Goal: Task Accomplishment & Management: Manage account settings

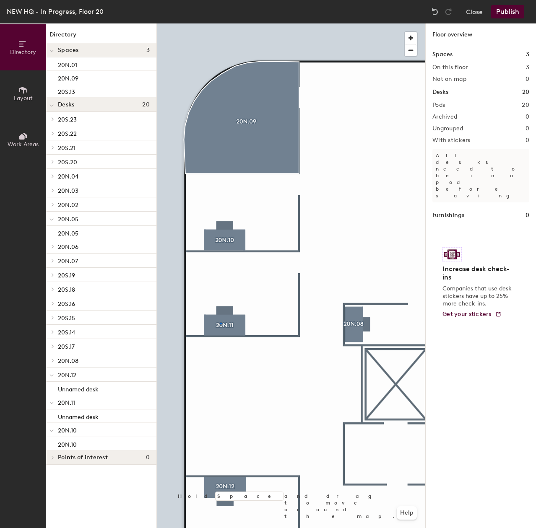
click at [220, 23] on div at bounding box center [291, 23] width 268 height 0
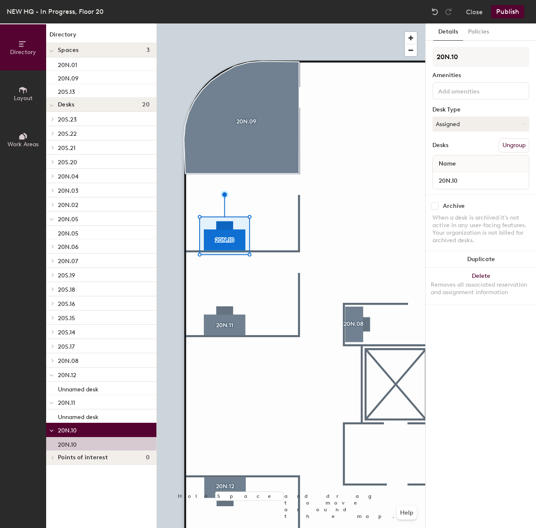
click at [261, 23] on div at bounding box center [291, 23] width 268 height 0
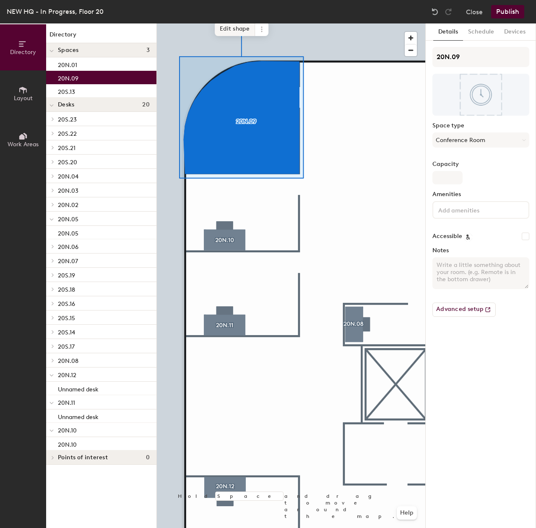
click at [234, 28] on span "Edit shape" at bounding box center [235, 29] width 40 height 14
click at [234, 29] on span "Edit shape" at bounding box center [235, 29] width 40 height 14
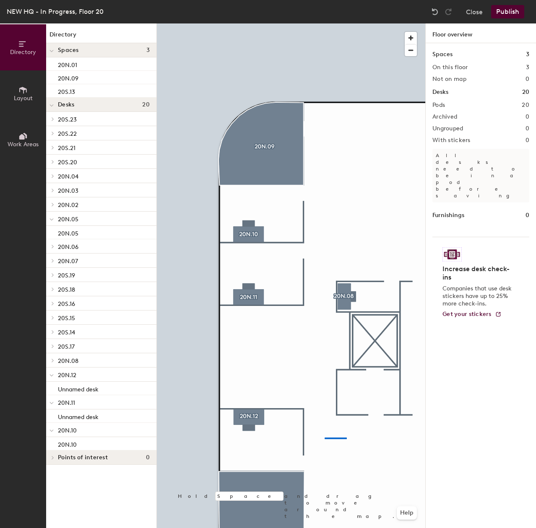
click at [325, 23] on div at bounding box center [291, 23] width 268 height 0
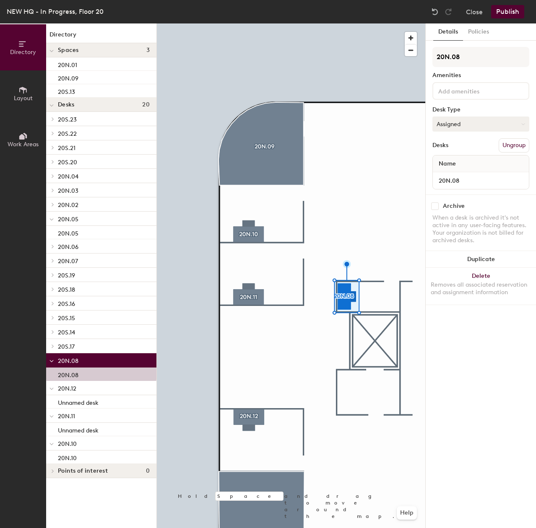
click at [448, 124] on button "Assigned" at bounding box center [480, 124] width 97 height 15
click at [460, 172] on div "Hoteled" at bounding box center [475, 175] width 84 height 13
click at [74, 368] on div "Directory Layout Work Areas Directory Spaces 3 20N.01 20N.09 20S.13 Desks 20 20…" at bounding box center [268, 275] width 536 height 505
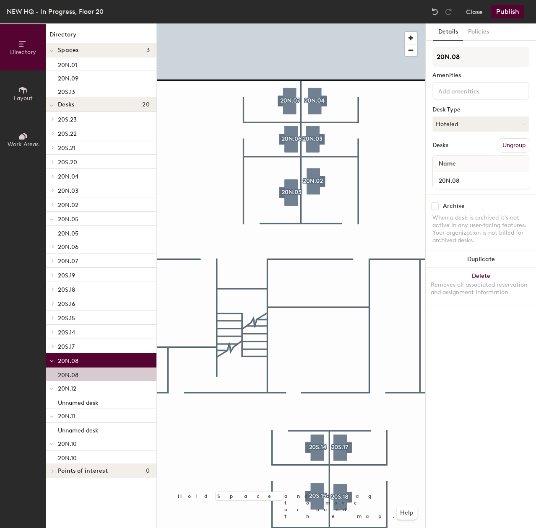
click at [297, 23] on div at bounding box center [291, 23] width 268 height 0
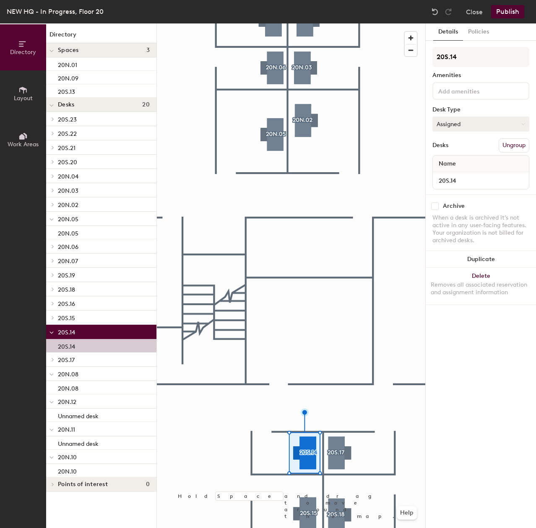
click at [474, 123] on button "Assigned" at bounding box center [480, 124] width 97 height 15
click at [447, 172] on div "Hoteled" at bounding box center [475, 175] width 84 height 13
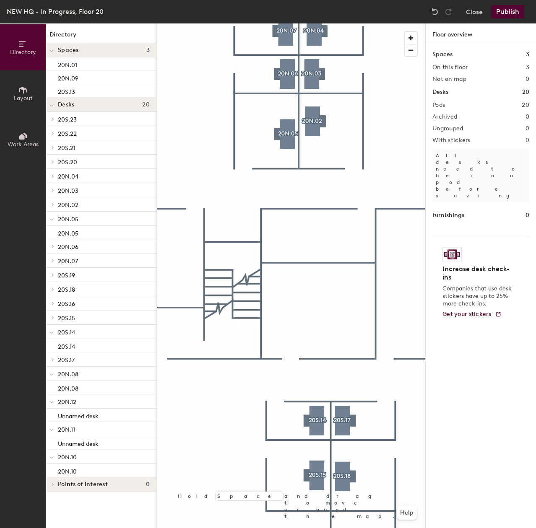
click at [345, 23] on div at bounding box center [291, 23] width 268 height 0
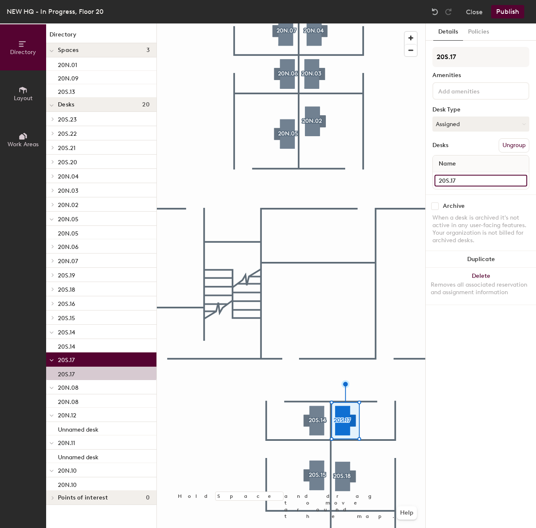
click at [393, 165] on div "Directory Layout Work Areas Directory Spaces 3 20N.01 20N.09 20S.13 Desks 20 20…" at bounding box center [268, 275] width 536 height 505
click at [486, 126] on button "Assigned" at bounding box center [480, 124] width 97 height 15
click at [469, 175] on div "Hoteled" at bounding box center [475, 175] width 84 height 13
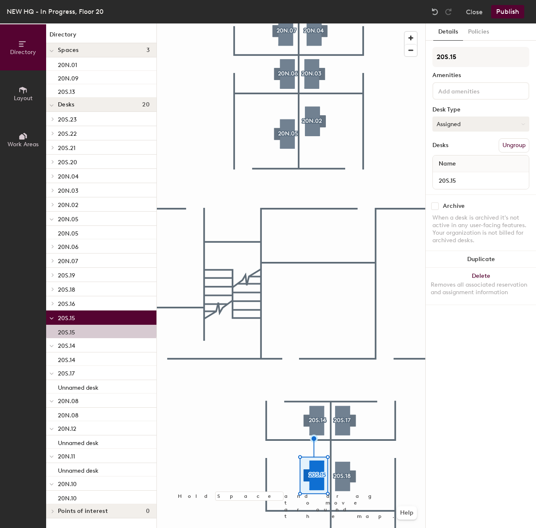
click at [488, 127] on button "Assigned" at bounding box center [480, 124] width 97 height 15
click at [469, 177] on div "Hoteled" at bounding box center [475, 175] width 84 height 13
click at [403, 176] on div "Directory Layout Work Areas Directory Spaces 3 20N.01 20N.09 20S.13 Desks 20 20…" at bounding box center [268, 275] width 536 height 505
drag, startPoint x: 470, startPoint y: 177, endPoint x: 440, endPoint y: 177, distance: 30.2
click at [343, 23] on div at bounding box center [291, 23] width 268 height 0
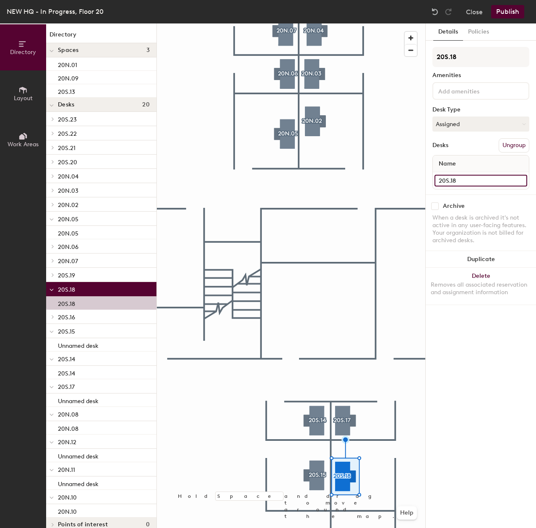
click at [401, 179] on div "Directory Layout Work Areas Directory Spaces 3 20N.01 20N.09 20S.13 Desks 20 20…" at bounding box center [268, 275] width 536 height 505
click at [449, 122] on button "Assigned" at bounding box center [480, 124] width 97 height 15
click at [462, 179] on div "Hoteled" at bounding box center [475, 175] width 84 height 13
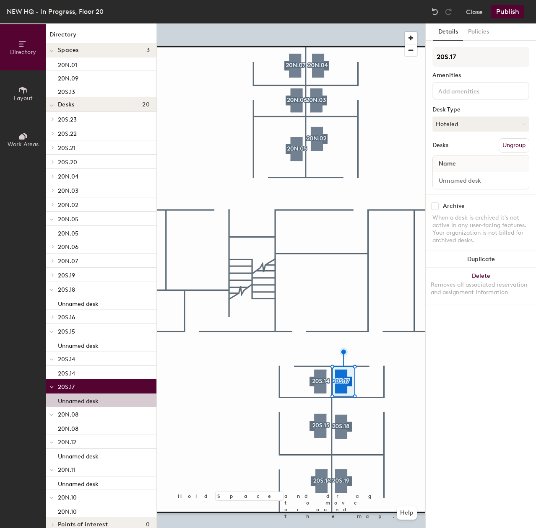
click at [323, 23] on div at bounding box center [291, 23] width 268 height 0
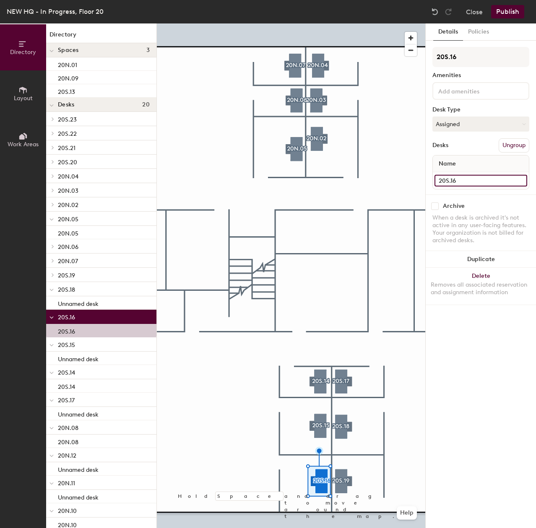
click at [413, 183] on div "Directory Layout Work Areas Directory Spaces 3 20N.01 20N.09 20S.13 Desks 20 20…" at bounding box center [268, 275] width 536 height 505
click at [474, 119] on button "Assigned" at bounding box center [480, 124] width 97 height 15
click at [464, 174] on div "Hoteled" at bounding box center [475, 175] width 84 height 13
click at [348, 23] on div at bounding box center [291, 23] width 268 height 0
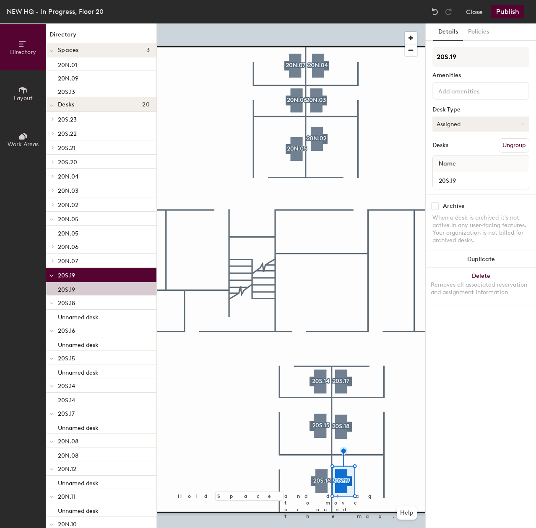
click at [496, 122] on button "Assigned" at bounding box center [480, 124] width 97 height 15
click at [457, 179] on div "Hoteled" at bounding box center [475, 175] width 84 height 13
click at [340, 172] on div "Directory Layout Work Areas Directory Spaces 3 20N.01 20N.09 20S.13 Desks 20 20…" at bounding box center [268, 275] width 536 height 505
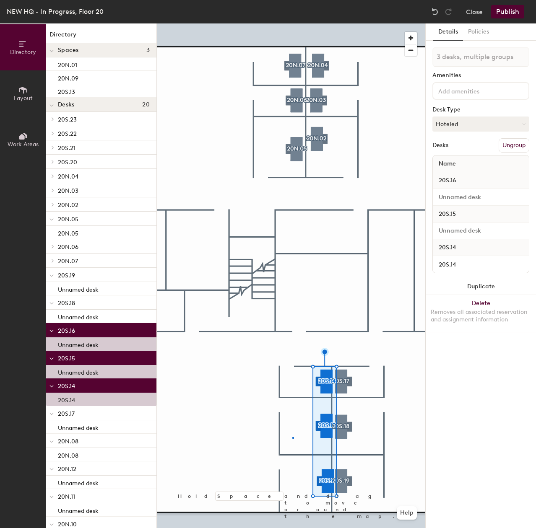
drag, startPoint x: 478, startPoint y: 185, endPoint x: 318, endPoint y: 487, distance: 342.0
click at [292, 23] on div at bounding box center [291, 23] width 268 height 0
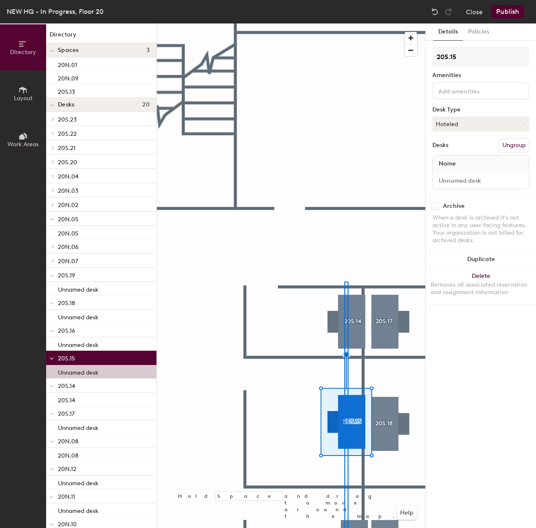
click at [348, 528] on html "Skip navigation Schedule Office People Analytics Visits Deliveries Services Man…" at bounding box center [268, 264] width 536 height 528
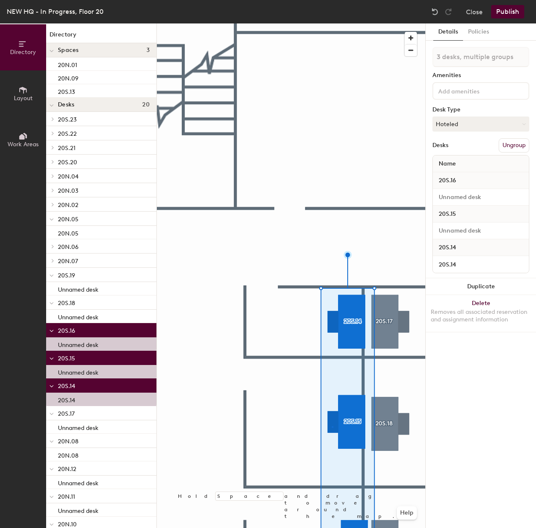
click at [331, 23] on div at bounding box center [291, 23] width 268 height 0
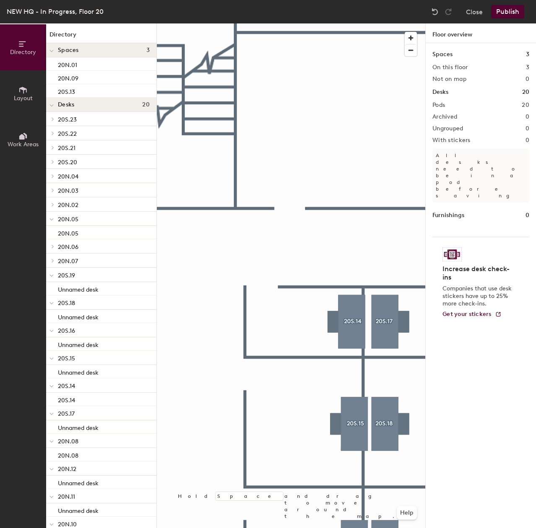
click at [358, 23] on div at bounding box center [291, 23] width 268 height 0
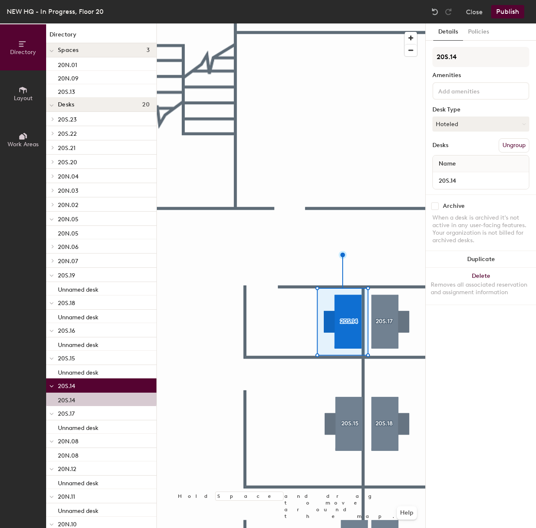
click at [434, 325] on div "Details Policies 20S.14 Amenities Desk Type Hoteled Desks Ungroup Name 20S.14 A…" at bounding box center [481, 275] width 110 height 505
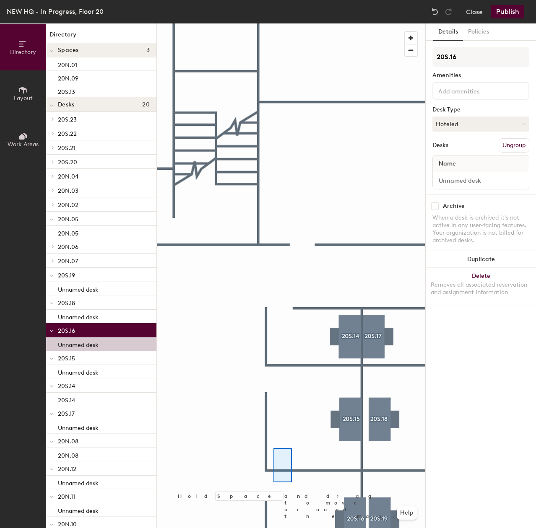
click at [273, 23] on div at bounding box center [291, 23] width 268 height 0
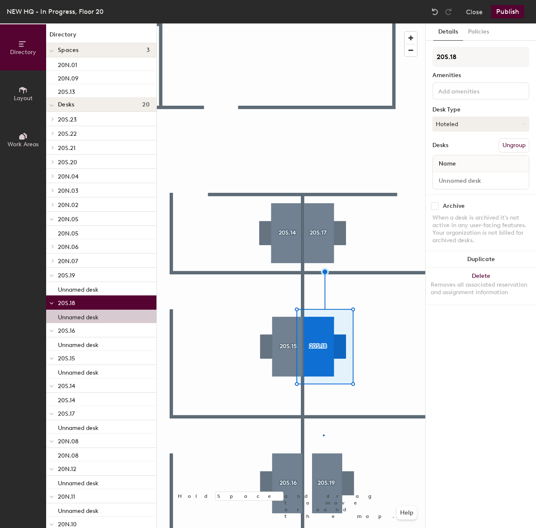
click at [323, 23] on div at bounding box center [291, 23] width 268 height 0
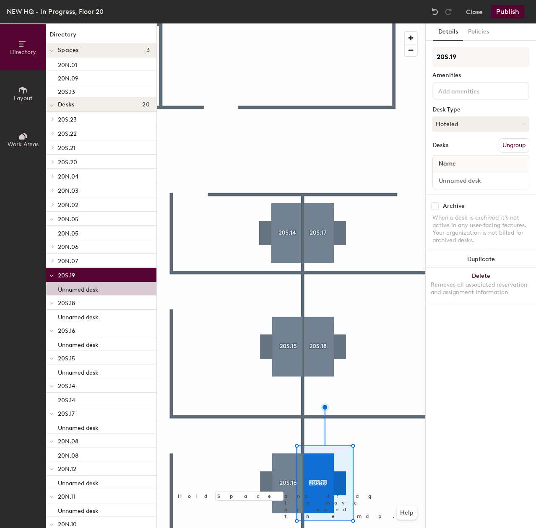
click at [208, 23] on div at bounding box center [291, 23] width 268 height 0
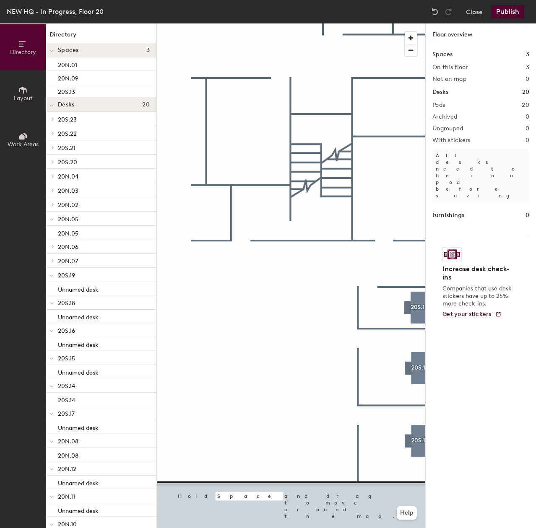
click at [490, 364] on div "Directory Layout Work Areas Directory Spaces 3 20N.01 20N.09 20S.13 Desks 20 20…" at bounding box center [268, 275] width 536 height 505
click at [345, 23] on div at bounding box center [291, 23] width 268 height 0
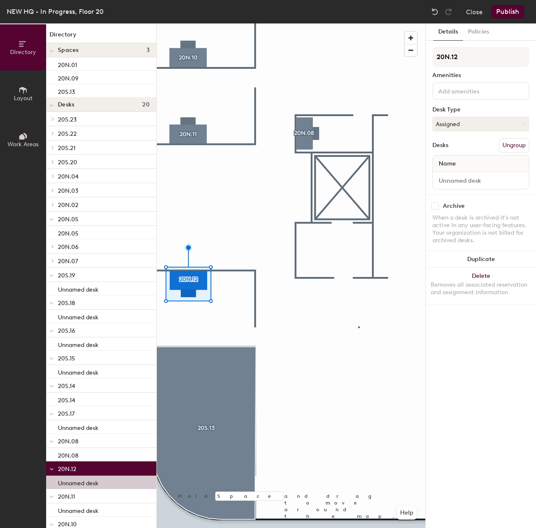
click at [358, 23] on div at bounding box center [291, 23] width 268 height 0
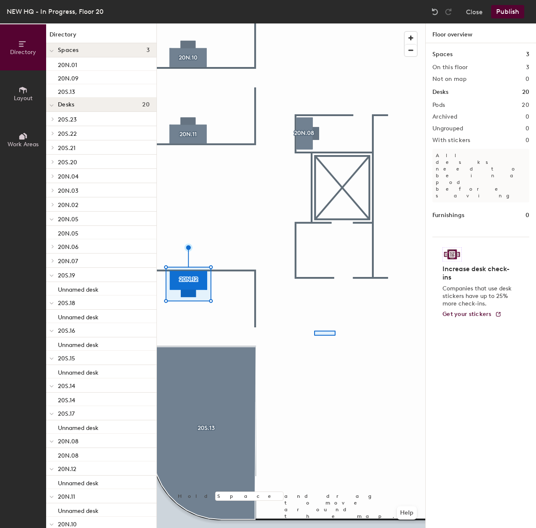
click at [314, 23] on div at bounding box center [291, 23] width 268 height 0
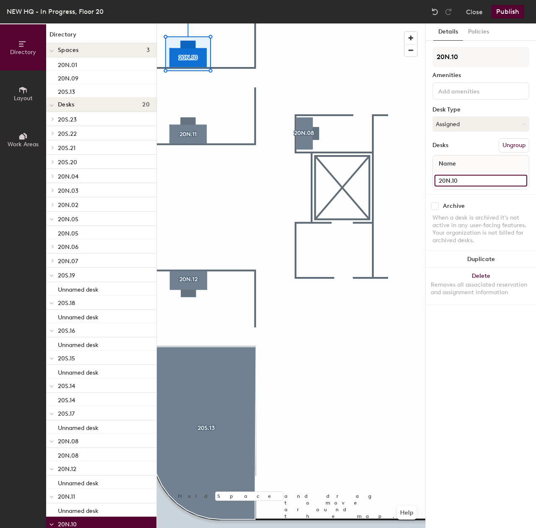
click at [369, 173] on div "Directory Layout Work Areas Directory Spaces 3 20N.01 20N.09 20S.13 Desks 20 20…" at bounding box center [268, 275] width 536 height 505
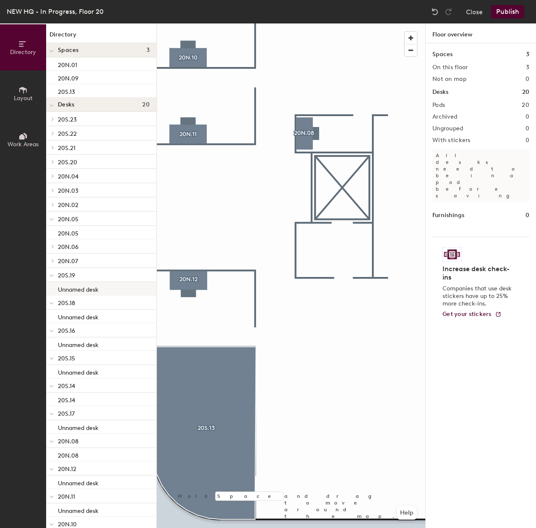
drag, startPoint x: 471, startPoint y: 178, endPoint x: 120, endPoint y: 286, distance: 367.0
click at [120, 286] on div "Directory Layout Work Areas Directory Spaces 3 20N.01 20N.09 20S.13 Desks 20 20…" at bounding box center [268, 275] width 536 height 505
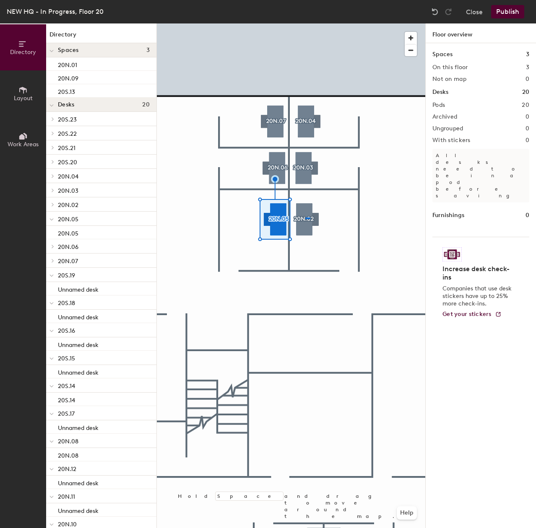
click at [305, 23] on div at bounding box center [291, 23] width 268 height 0
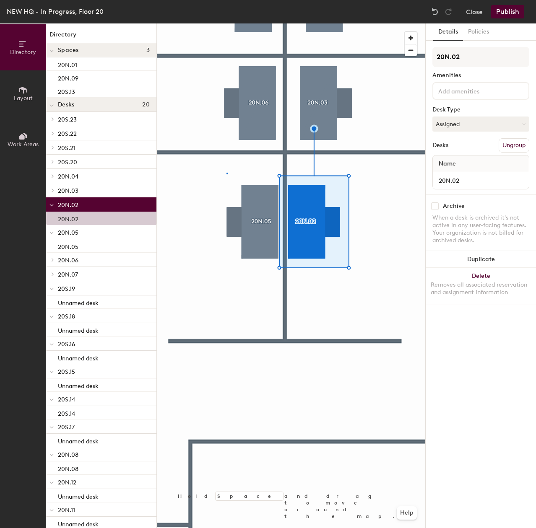
click at [226, 23] on div at bounding box center [291, 23] width 268 height 0
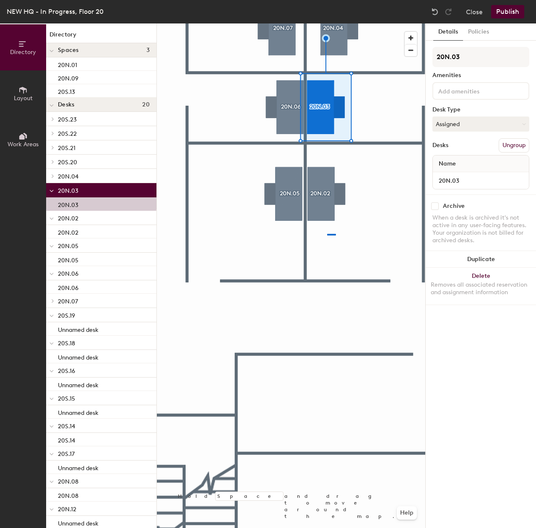
click at [326, 23] on div at bounding box center [291, 23] width 268 height 0
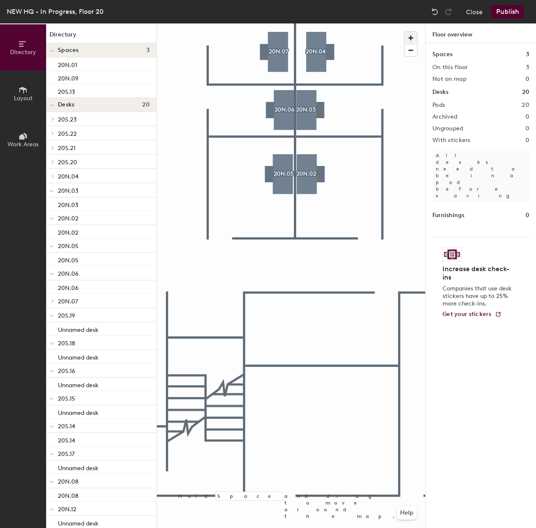
click at [411, 36] on span "button" at bounding box center [411, 38] width 12 height 12
click at [408, 47] on span "button" at bounding box center [411, 50] width 12 height 12
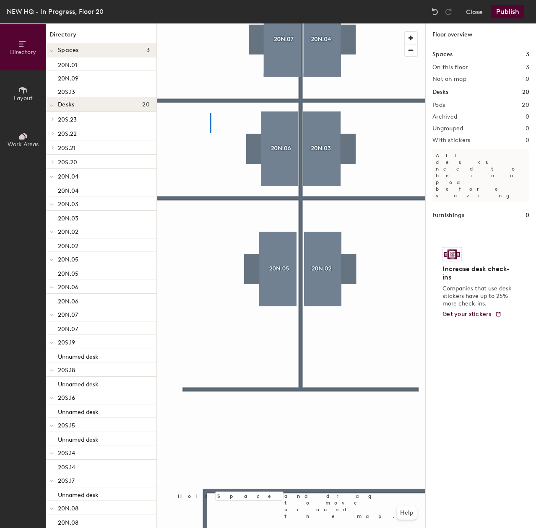
click at [210, 23] on div at bounding box center [291, 23] width 268 height 0
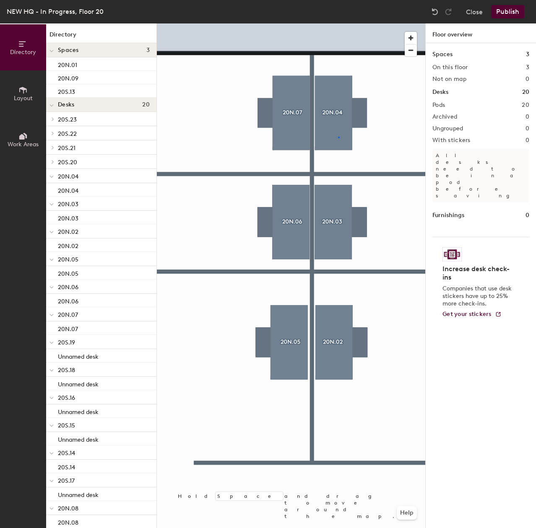
drag, startPoint x: 210, startPoint y: 113, endPoint x: 207, endPoint y: 150, distance: 37.4
click at [337, 23] on div at bounding box center [291, 23] width 268 height 0
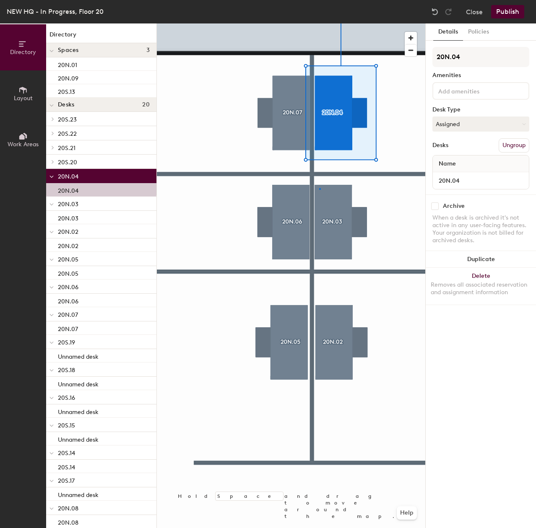
click at [319, 23] on div at bounding box center [291, 23] width 268 height 0
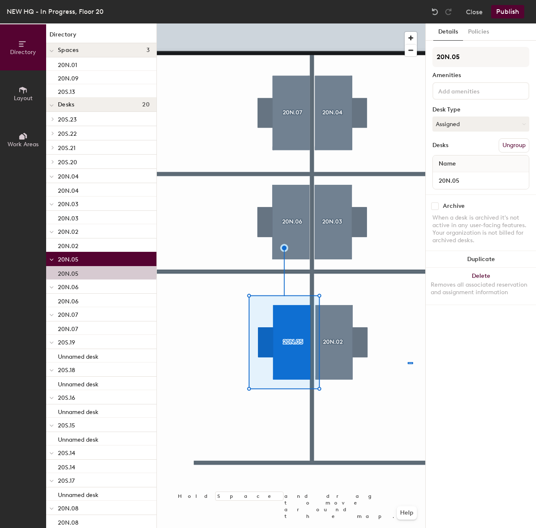
click at [408, 23] on div at bounding box center [291, 23] width 268 height 0
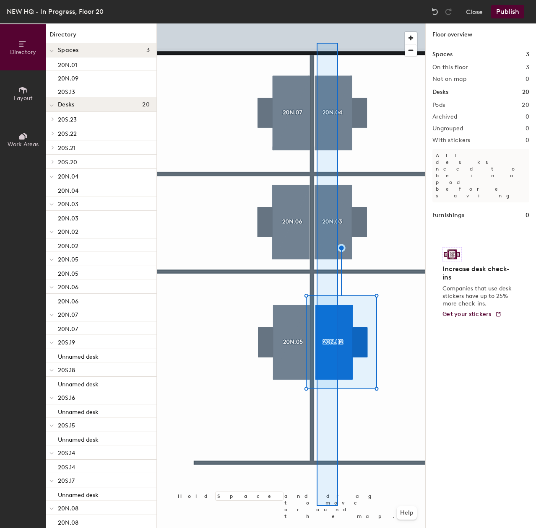
click at [320, 23] on div at bounding box center [291, 23] width 268 height 0
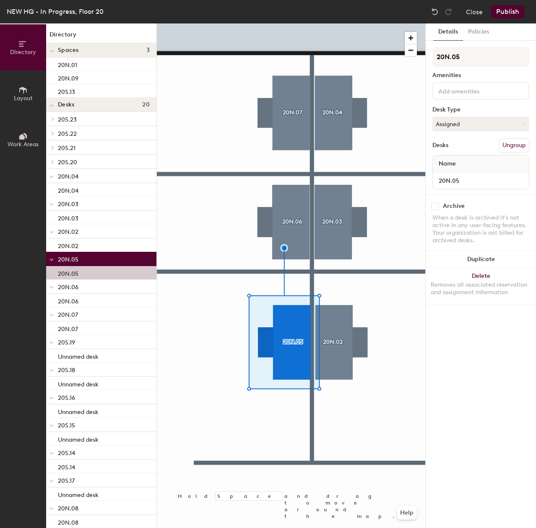
click at [343, 23] on div at bounding box center [291, 23] width 268 height 0
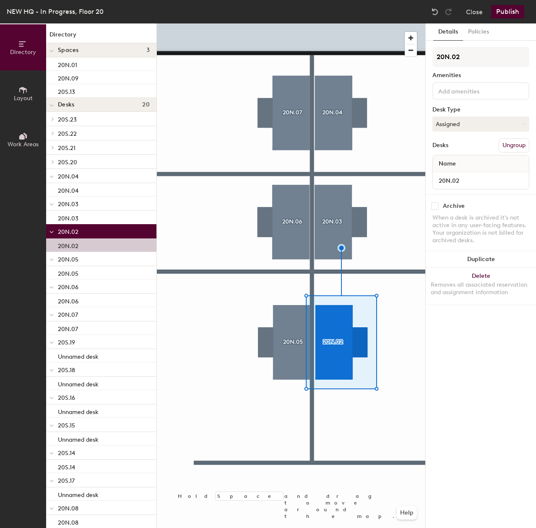
click at [334, 23] on div at bounding box center [291, 23] width 268 height 0
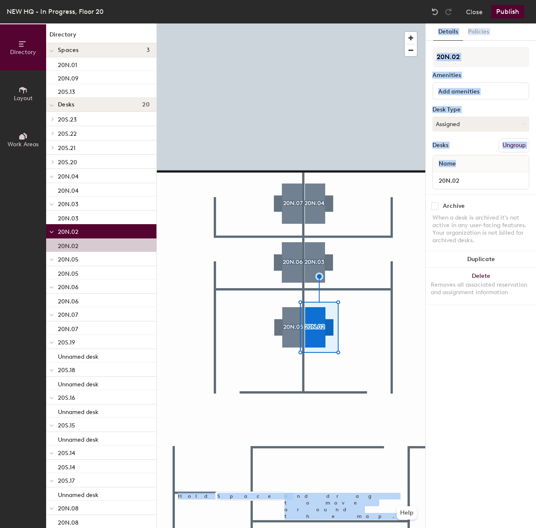
click at [292, 177] on div "Directory Layout Work Areas Directory Spaces 3 20N.01 20N.09 20S.13 Desks 20 20…" at bounding box center [268, 275] width 536 height 505
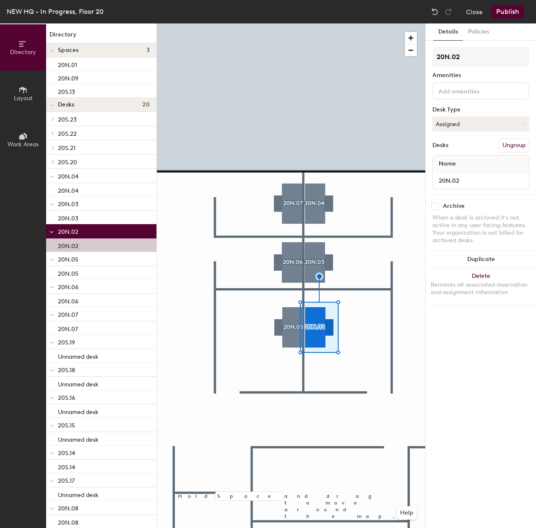
click at [448, 188] on div "20N.02" at bounding box center [481, 180] width 96 height 17
click at [393, 179] on div "Directory Layout Work Areas Directory Spaces 3 20N.01 20N.09 20S.13 Desks 20 20…" at bounding box center [268, 275] width 536 height 505
click at [491, 128] on button "Assigned" at bounding box center [480, 124] width 97 height 15
click at [479, 177] on div "Hoteled" at bounding box center [475, 175] width 84 height 13
click at [294, 23] on div at bounding box center [291, 23] width 268 height 0
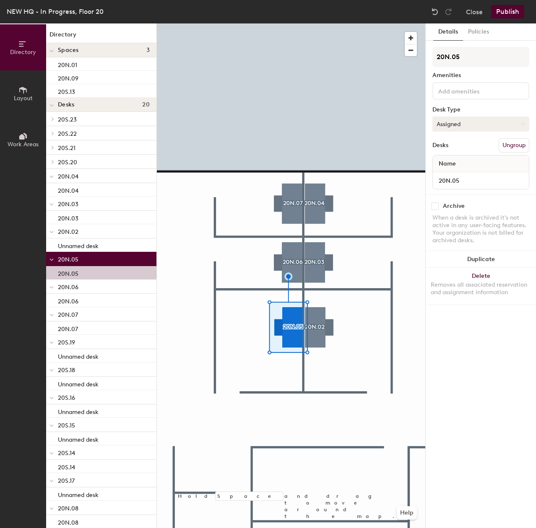
click at [478, 125] on button "Assigned" at bounding box center [480, 124] width 97 height 15
click at [472, 172] on div "Hoteled" at bounding box center [475, 175] width 84 height 13
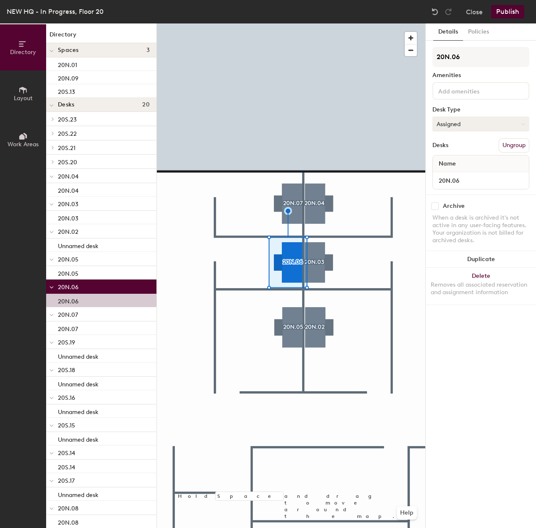
click at [463, 121] on button "Assigned" at bounding box center [480, 124] width 97 height 15
click at [461, 172] on div "Hoteled" at bounding box center [475, 175] width 84 height 13
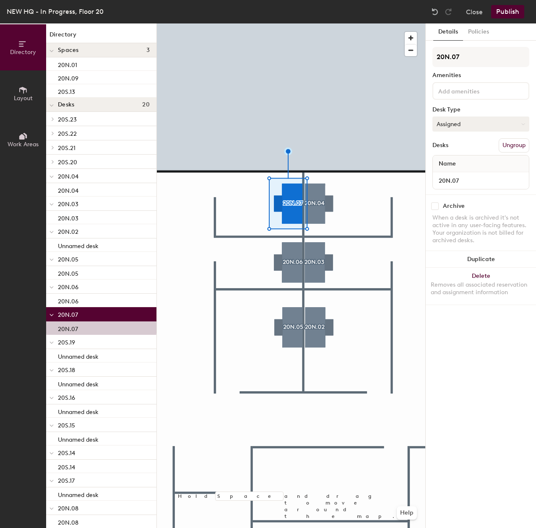
click at [480, 125] on button "Assigned" at bounding box center [480, 124] width 97 height 15
click at [450, 172] on div "Hoteled" at bounding box center [475, 175] width 84 height 13
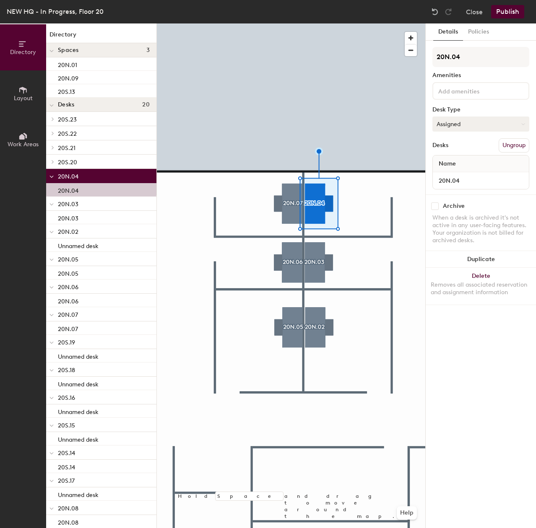
click at [453, 128] on button "Assigned" at bounding box center [480, 124] width 97 height 15
click at [453, 174] on div "Hoteled" at bounding box center [475, 175] width 84 height 13
click at [314, 23] on div at bounding box center [291, 23] width 268 height 0
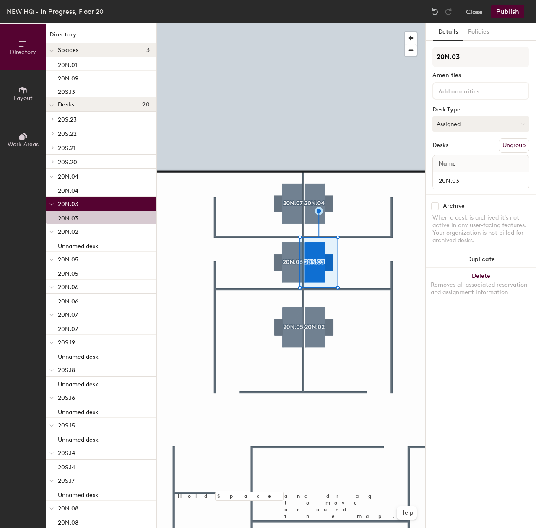
click at [522, 127] on button "Assigned" at bounding box center [480, 124] width 97 height 15
click at [507, 174] on div "Hoteled" at bounding box center [475, 175] width 84 height 13
click at [378, 187] on div "Directory Layout Work Areas Directory Spaces 3 20N.01 20N.09 20S.13 Desks 20 20…" at bounding box center [268, 275] width 536 height 505
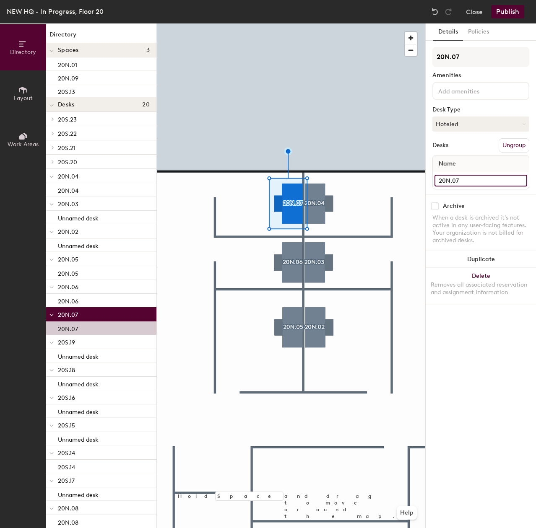
click at [385, 172] on div "Directory Layout Work Areas Directory Spaces 3 20N.01 20N.09 20S.13 Desks 20 20…" at bounding box center [268, 275] width 536 height 505
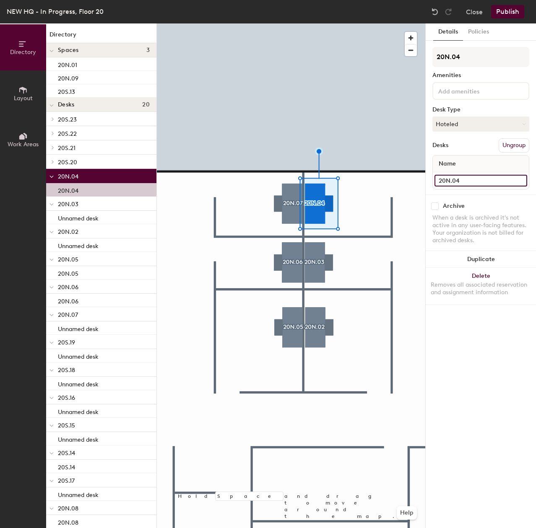
click at [408, 166] on div "Directory Layout Work Areas Directory Spaces 3 20N.01 20N.09 20S.13 Desks 20 20…" at bounding box center [268, 275] width 536 height 505
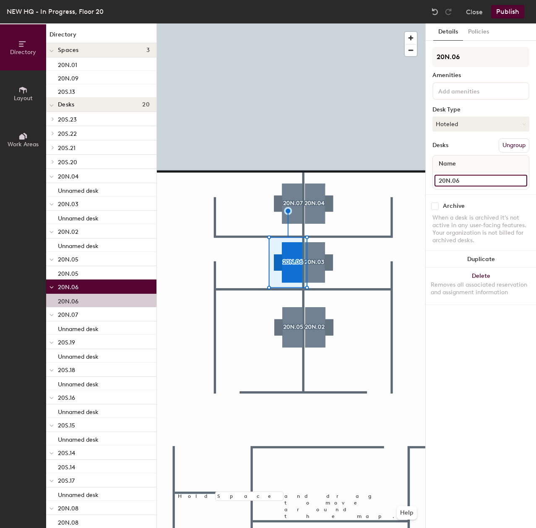
click at [410, 174] on div "Directory Layout Work Areas Directory Spaces 3 20N.01 20N.09 20S.13 Desks 20 20…" at bounding box center [268, 275] width 536 height 505
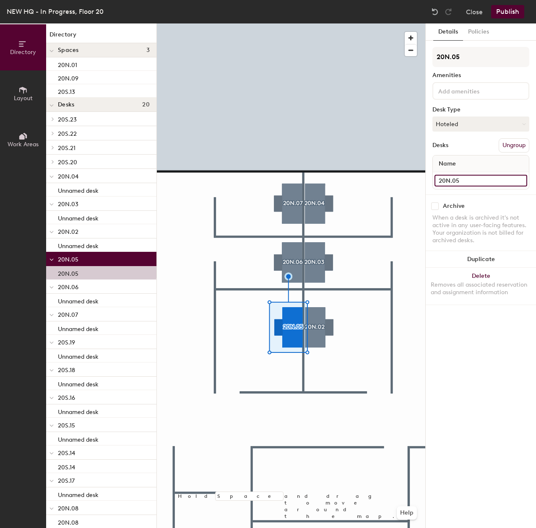
click at [354, 184] on div "Directory Layout Work Areas Directory Spaces 3 20N.01 20N.09 20S.13 Desks 20 20…" at bounding box center [268, 275] width 536 height 505
drag, startPoint x: 487, startPoint y: 180, endPoint x: 445, endPoint y: 180, distance: 41.5
click at [389, 23] on div at bounding box center [291, 23] width 268 height 0
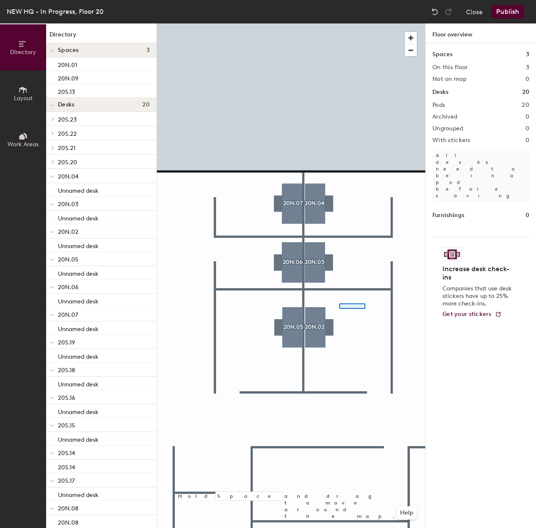
click at [338, 23] on div at bounding box center [291, 23] width 268 height 0
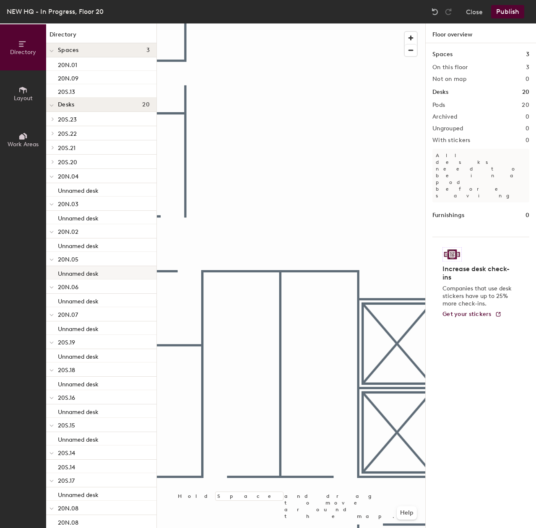
click at [130, 270] on div "Directory Layout Work Areas Directory Spaces 3 20N.01 20N.09 20S.13 Desks 20 20…" at bounding box center [268, 275] width 536 height 505
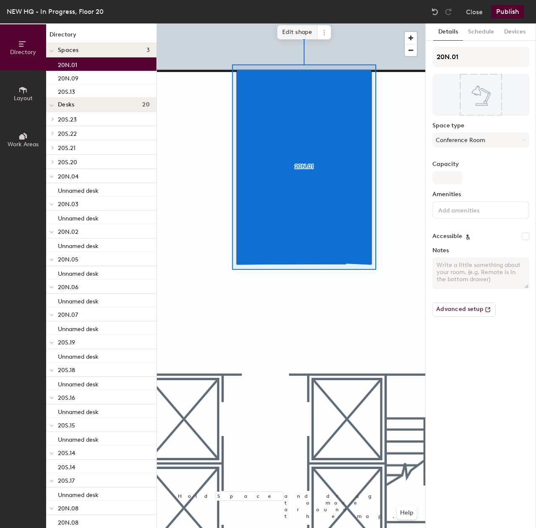
click at [297, 28] on span "Edit shape" at bounding box center [297, 32] width 40 height 14
click at [312, 34] on span "Edit shape" at bounding box center [297, 32] width 40 height 14
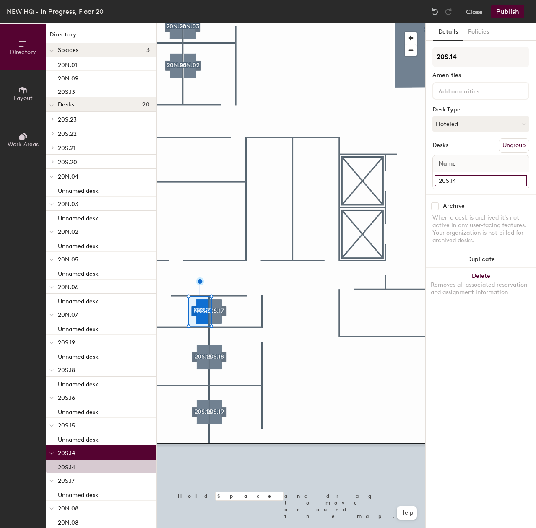
click at [361, 187] on div "Directory Layout Work Areas Directory Spaces 3 20N.01 20N.09 20S.13 Desks 20 20…" at bounding box center [268, 275] width 536 height 505
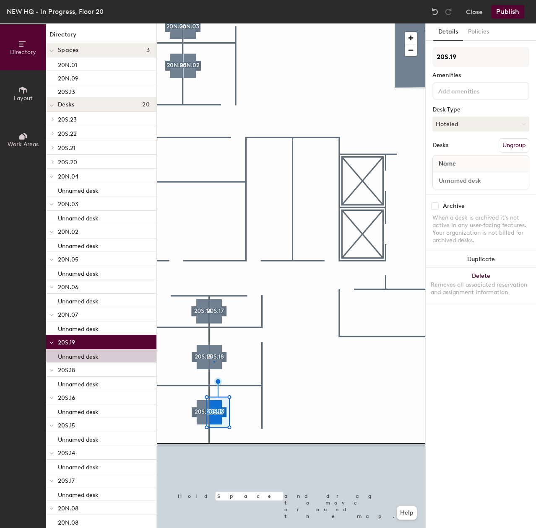
drag, startPoint x: 468, startPoint y: 185, endPoint x: 433, endPoint y: 184, distance: 35.7
click at [213, 23] on div at bounding box center [291, 23] width 268 height 0
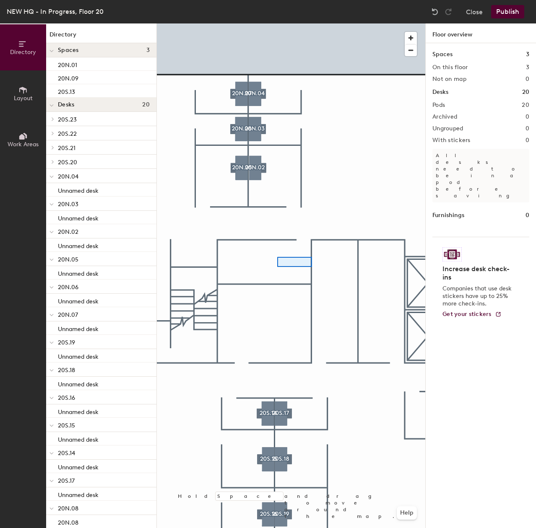
click at [270, 23] on div at bounding box center [291, 23] width 268 height 0
click at [244, 23] on div at bounding box center [291, 23] width 268 height 0
click at [88, 189] on div "Directory Layout Work Areas Directory Spaces 3 20N.01 20N.09 20S.13 Desks 20 20…" at bounding box center [268, 275] width 536 height 505
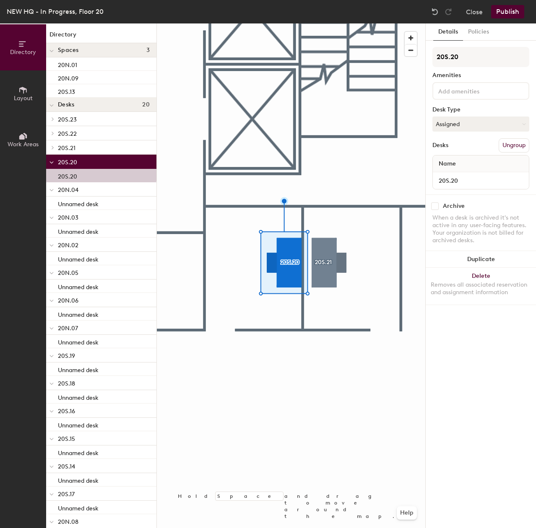
click at [346, 23] on div at bounding box center [291, 23] width 268 height 0
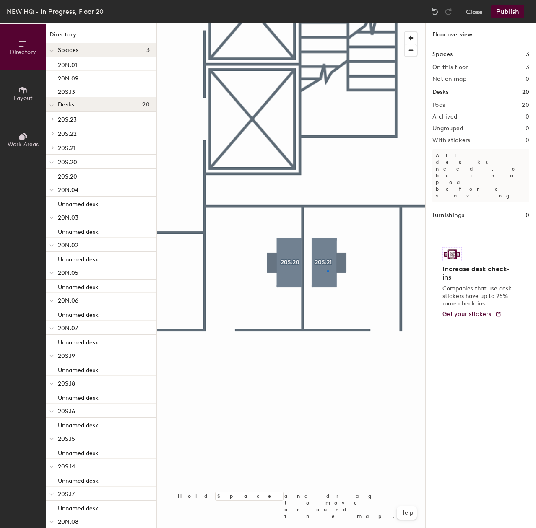
click at [327, 23] on div at bounding box center [291, 23] width 268 height 0
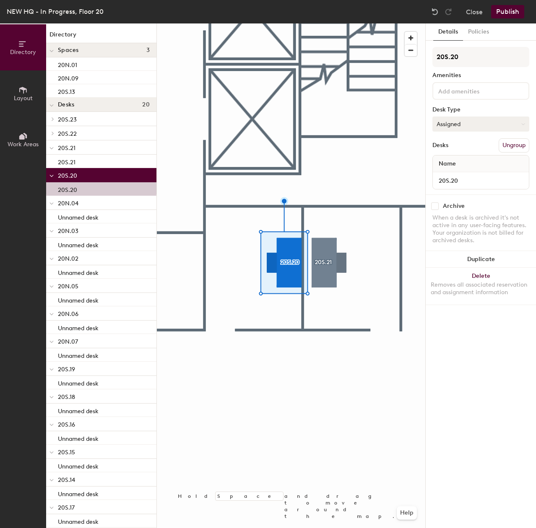
click at [473, 122] on button "Assigned" at bounding box center [480, 124] width 97 height 15
click at [472, 177] on div "Hoteled" at bounding box center [475, 175] width 84 height 13
click at [407, 181] on div "Directory Layout Work Areas Directory Spaces 3 20N.01 20N.09 20S.13 Desks 20 20…" at bounding box center [268, 275] width 536 height 505
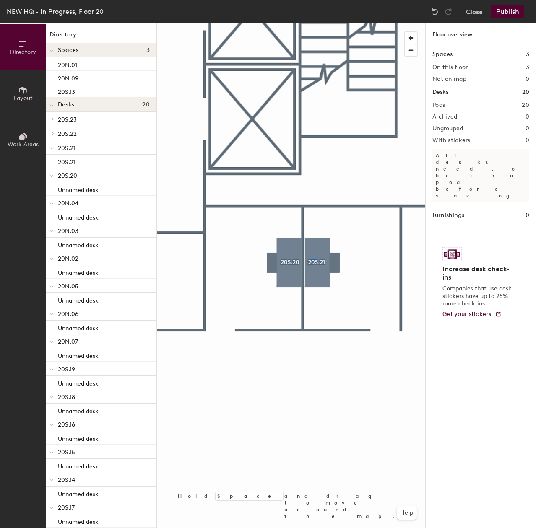
drag, startPoint x: 464, startPoint y: 177, endPoint x: 427, endPoint y: 186, distance: 37.7
click at [311, 23] on div at bounding box center [291, 23] width 268 height 0
click at [333, 23] on div at bounding box center [291, 23] width 268 height 0
click at [338, 23] on div at bounding box center [291, 23] width 268 height 0
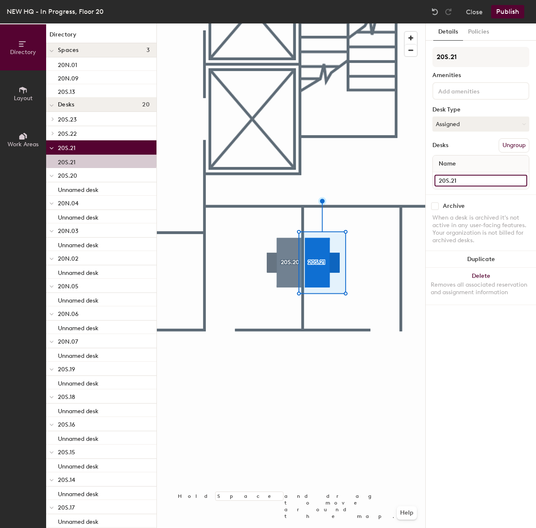
click at [402, 182] on div "Directory Layout Work Areas Directory Spaces 3 20N.01 20N.09 20S.13 Desks 20 20…" at bounding box center [268, 275] width 536 height 505
click at [481, 113] on div "20S.21 Amenities Desk Type Assigned Desks Ungroup Name" at bounding box center [480, 121] width 97 height 148
click at [479, 122] on button "Assigned" at bounding box center [480, 124] width 97 height 15
click at [448, 176] on div "Hoteled" at bounding box center [475, 175] width 84 height 13
click at [380, 23] on div at bounding box center [291, 23] width 268 height 0
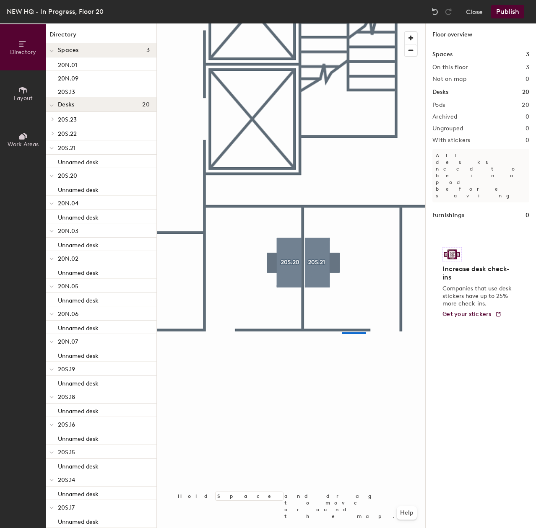
click at [328, 23] on div at bounding box center [291, 23] width 268 height 0
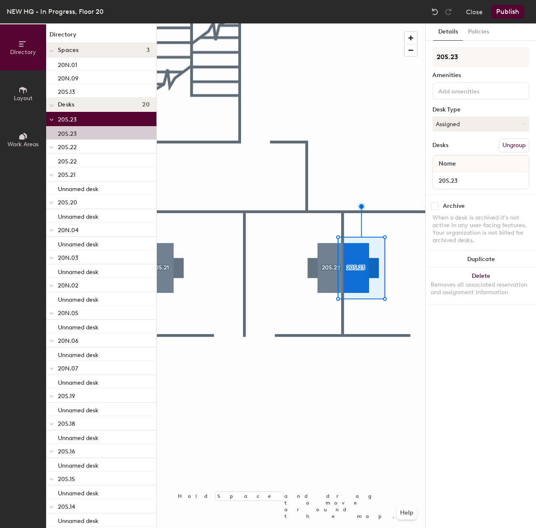
click at [337, 23] on div at bounding box center [291, 23] width 268 height 0
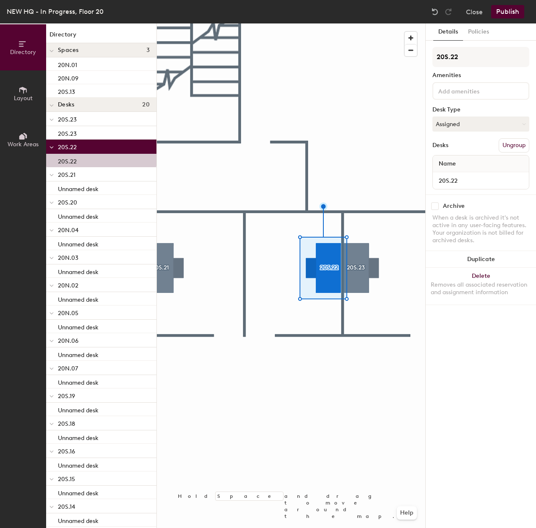
click at [369, 23] on div at bounding box center [291, 23] width 268 height 0
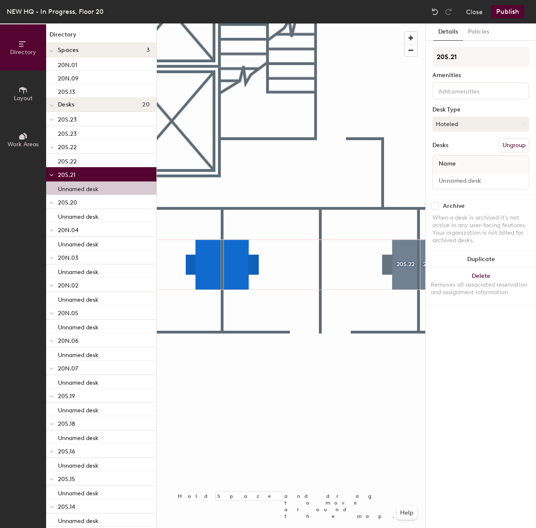
click at [237, 23] on div at bounding box center [291, 23] width 268 height 0
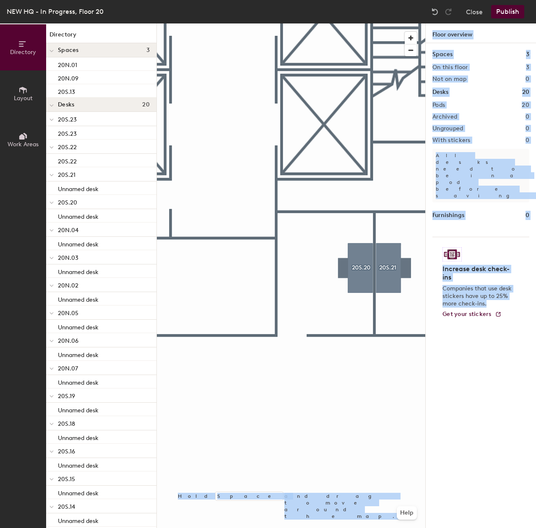
click at [377, 314] on div "Directory Layout Work Areas Directory Spaces 3 20N.01 20N.09 20S.13 Desks 20 20…" at bounding box center [268, 275] width 536 height 505
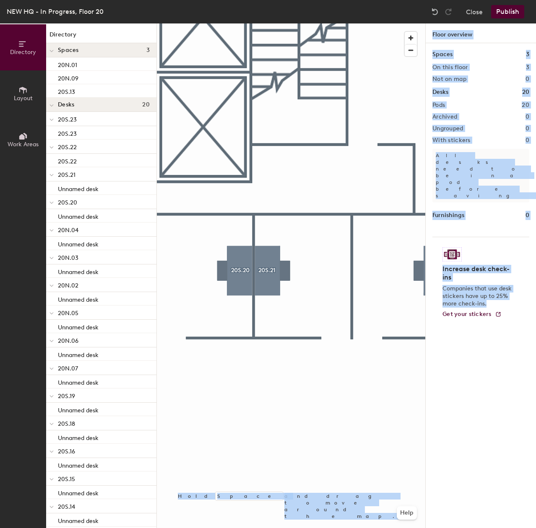
click at [476, 211] on div "Furnishings 0" at bounding box center [480, 215] width 97 height 9
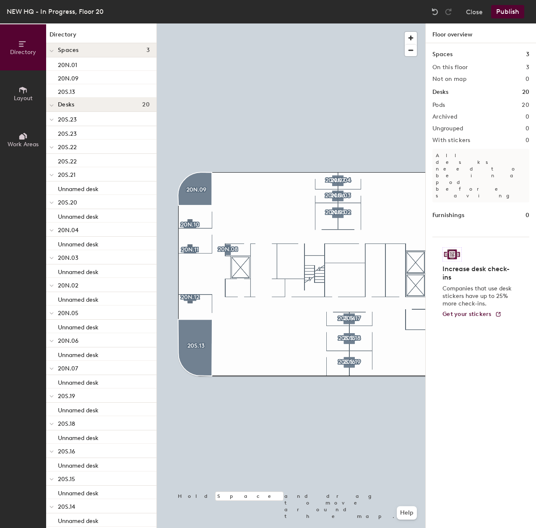
click at [504, 10] on button "Publish" at bounding box center [507, 11] width 33 height 13
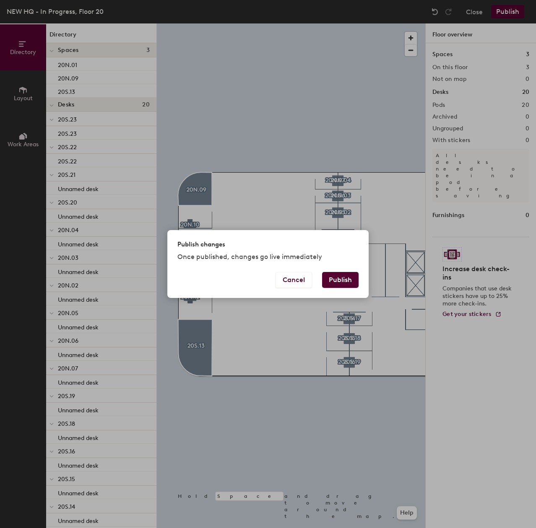
click at [355, 275] on button "Publish" at bounding box center [340, 280] width 36 height 16
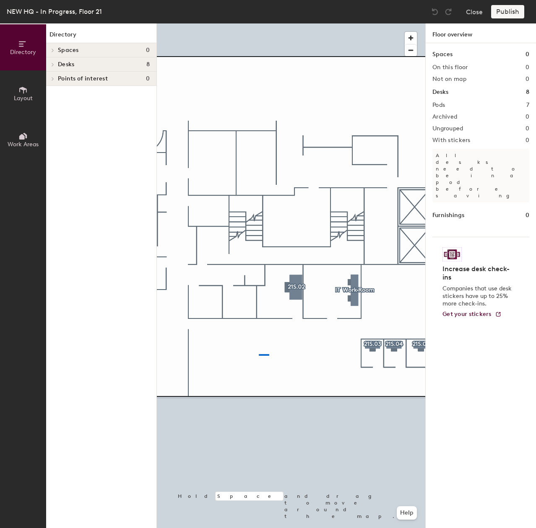
click at [253, 23] on div at bounding box center [291, 23] width 268 height 0
click at [268, 23] on div at bounding box center [291, 23] width 268 height 0
click at [290, 23] on div at bounding box center [291, 23] width 268 height 0
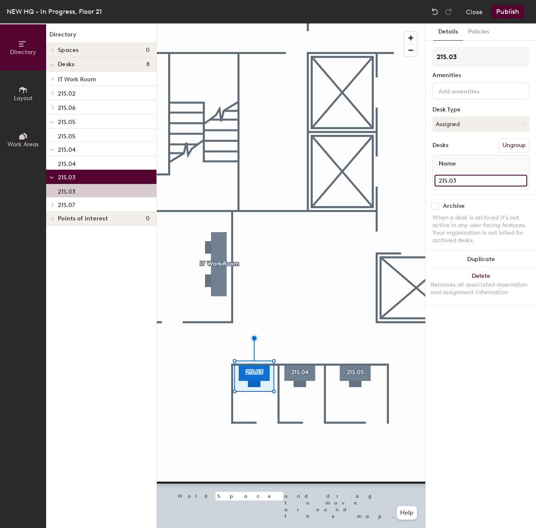
click at [406, 183] on div "Directory Layout Work Areas Directory Spaces 0 Desks 8 IT Work Room Desk 1 Desk…" at bounding box center [268, 275] width 536 height 505
click at [451, 120] on button "Assigned" at bounding box center [480, 124] width 97 height 15
click at [465, 177] on div "Hoteled" at bounding box center [475, 175] width 84 height 13
click at [300, 23] on div at bounding box center [291, 23] width 268 height 0
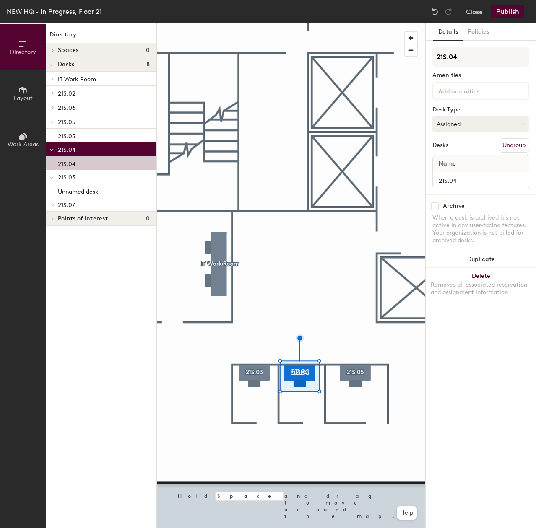
click at [515, 120] on div "21S.04 Amenities Desk Type Assigned Desks Ungroup Name 21S.04" at bounding box center [480, 121] width 97 height 148
click at [515, 124] on button "Assigned" at bounding box center [480, 124] width 97 height 15
click at [456, 178] on div "Hoteled" at bounding box center [475, 175] width 84 height 13
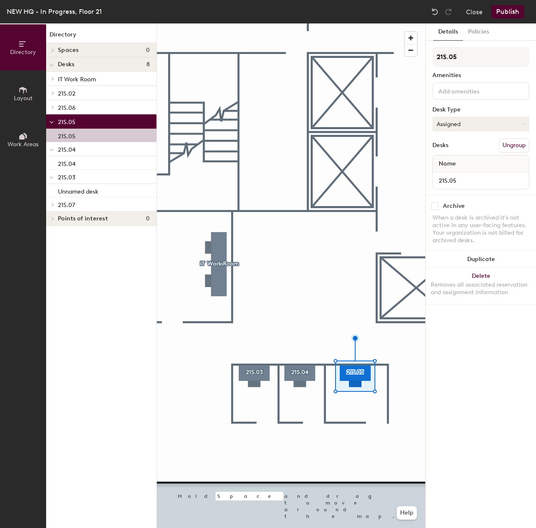
click at [505, 126] on button "Assigned" at bounding box center [480, 124] width 97 height 15
click at [453, 179] on div "Hoteled" at bounding box center [475, 175] width 84 height 13
drag, startPoint x: 463, startPoint y: 178, endPoint x: 445, endPoint y: 180, distance: 18.6
click at [446, 180] on input "21S.05" at bounding box center [480, 181] width 93 height 12
click at [260, 23] on div at bounding box center [291, 23] width 268 height 0
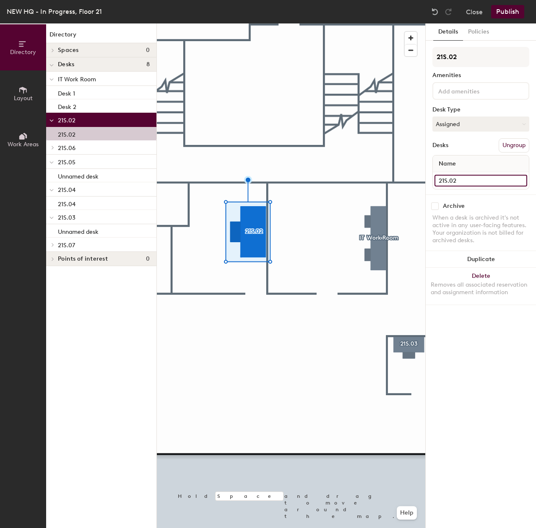
click at [387, 185] on div "Directory Layout Work Areas Directory Spaces 0 Desks 8 IT Work Room Desk 1 Desk…" at bounding box center [268, 275] width 536 height 505
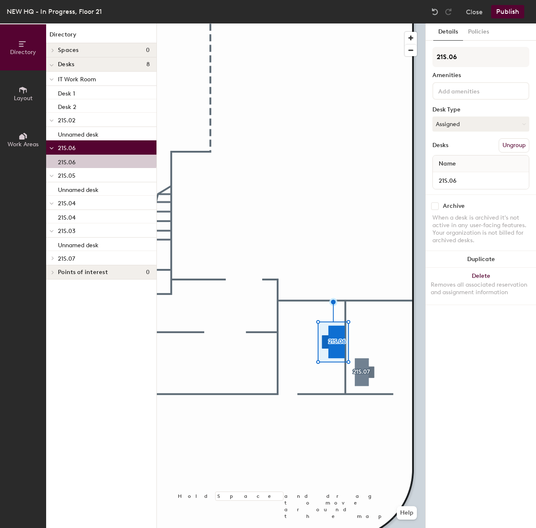
click at [370, 23] on div at bounding box center [291, 23] width 268 height 0
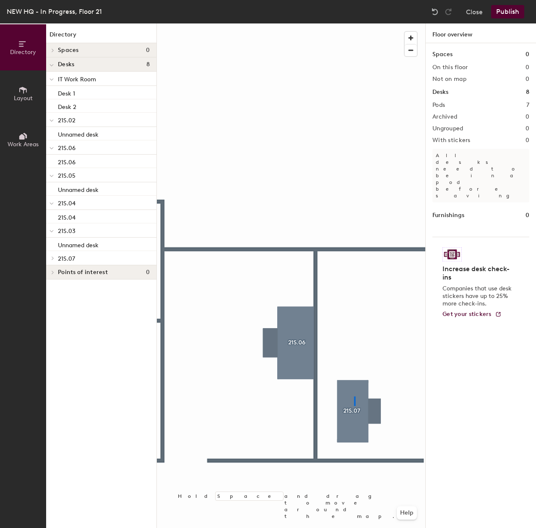
drag, startPoint x: 503, startPoint y: 183, endPoint x: 370, endPoint y: 345, distance: 209.8
click at [354, 23] on div at bounding box center [291, 23] width 268 height 0
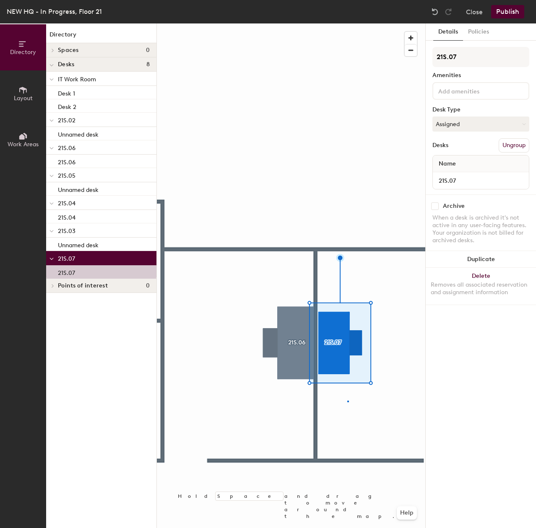
click at [348, 23] on div at bounding box center [291, 23] width 268 height 0
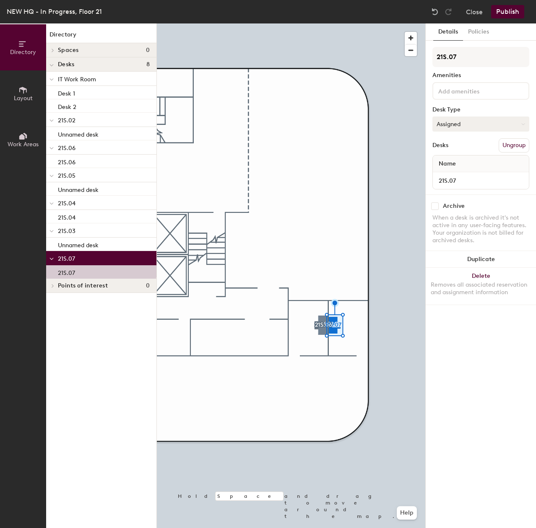
click at [447, 129] on button "Assigned" at bounding box center [480, 124] width 97 height 15
click at [454, 174] on div "Hoteled" at bounding box center [475, 175] width 84 height 13
click at [405, 181] on div "Directory Layout Work Areas Directory Spaces 0 Desks 8 IT Work Room Desk 1 Desk…" at bounding box center [268, 275] width 536 height 505
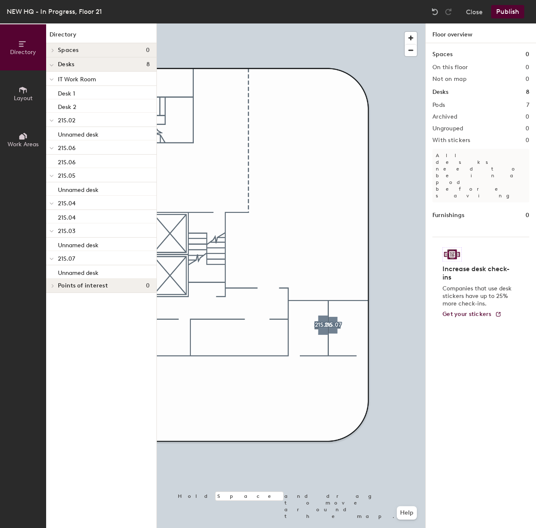
drag, startPoint x: 462, startPoint y: 179, endPoint x: 429, endPoint y: 226, distance: 57.5
click at [436, 227] on div "Directory Layout Work Areas Directory Spaces 0 Desks 8 IT Work Room Desk 1 Desk…" at bounding box center [268, 275] width 536 height 505
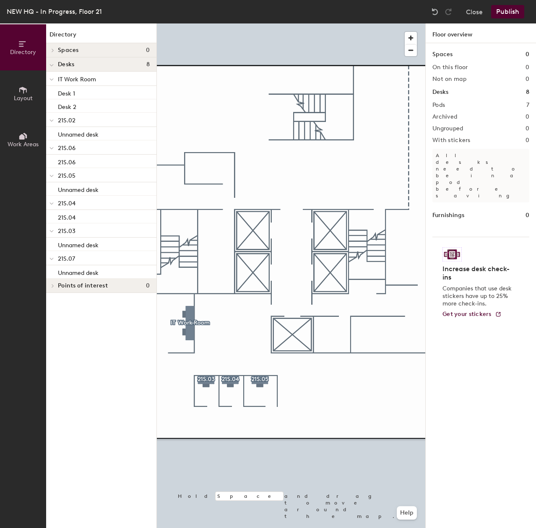
click at [459, 164] on div "Directory Layout Work Areas Directory Spaces 0 Desks 8 IT Work Room Desk 1 Desk…" at bounding box center [268, 275] width 536 height 505
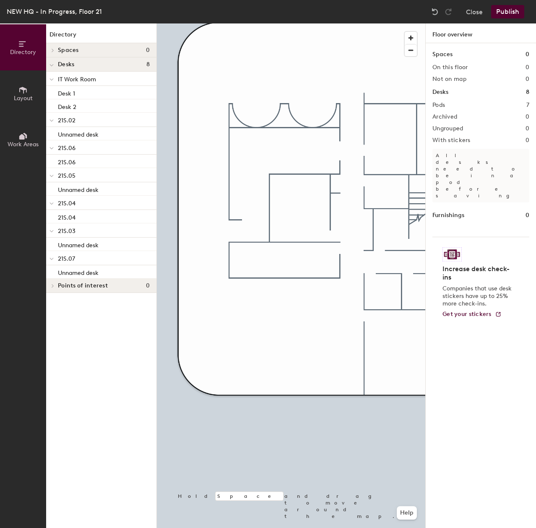
click at [511, 13] on button "Publish" at bounding box center [507, 11] width 33 height 13
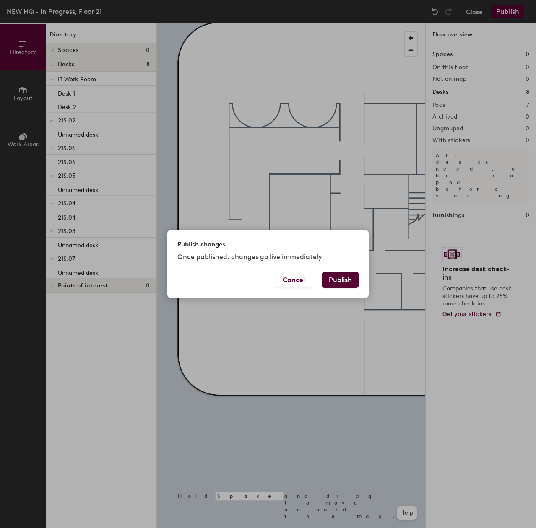
click at [335, 282] on button "Publish" at bounding box center [340, 280] width 36 height 16
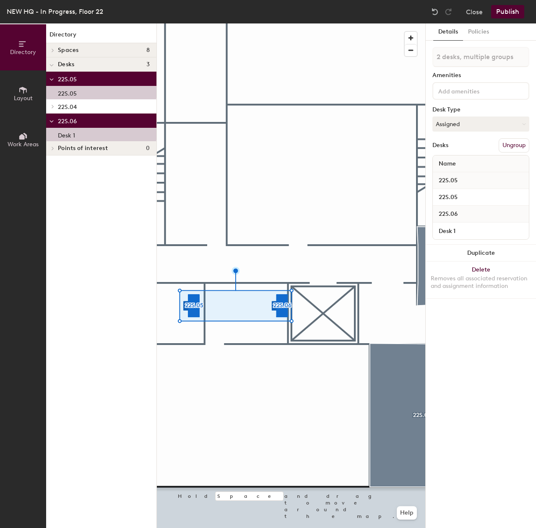
click at [60, 49] on span "Spaces" at bounding box center [68, 50] width 21 height 7
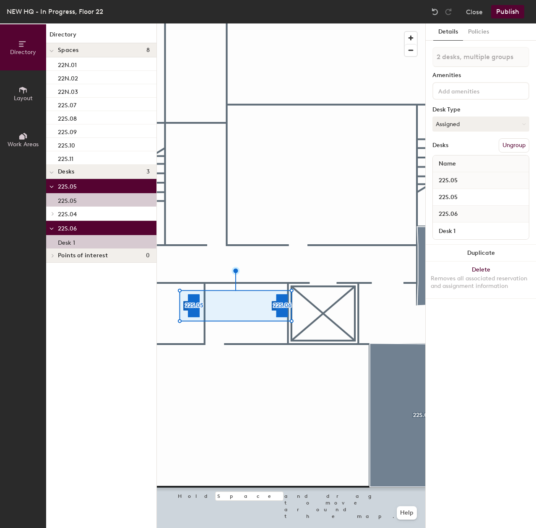
click at [60, 49] on span "Spaces" at bounding box center [68, 50] width 21 height 7
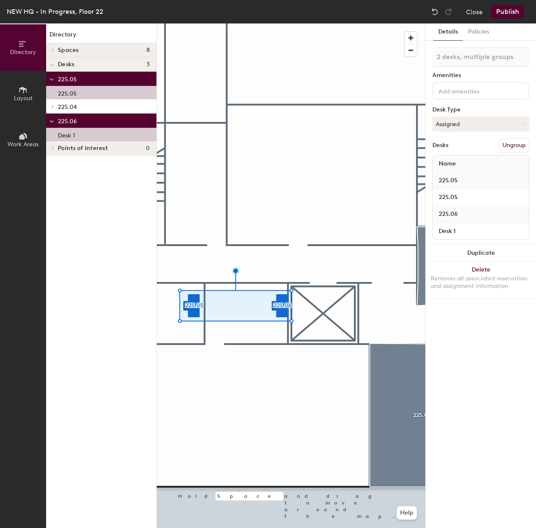
click at [35, 87] on button "Layout" at bounding box center [23, 93] width 46 height 46
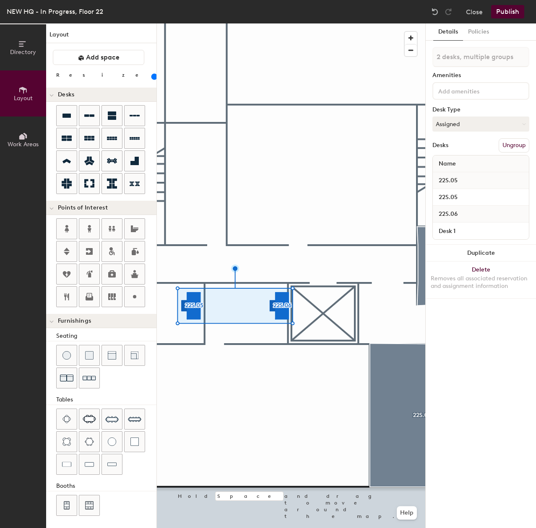
click at [152, 79] on input "range" at bounding box center [152, 76] width 0 height 7
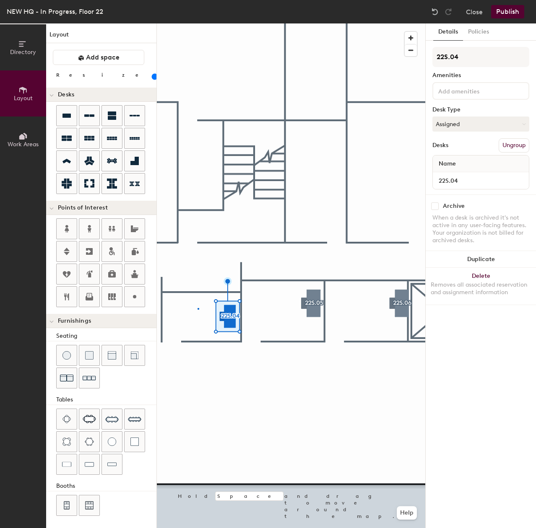
click at [198, 23] on div at bounding box center [291, 23] width 268 height 0
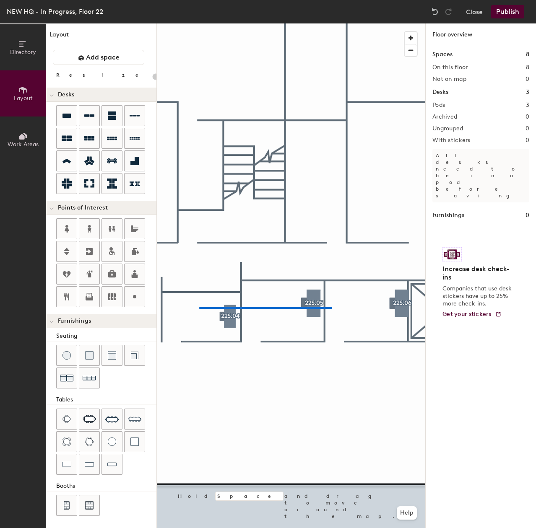
click at [331, 23] on div at bounding box center [291, 23] width 268 height 0
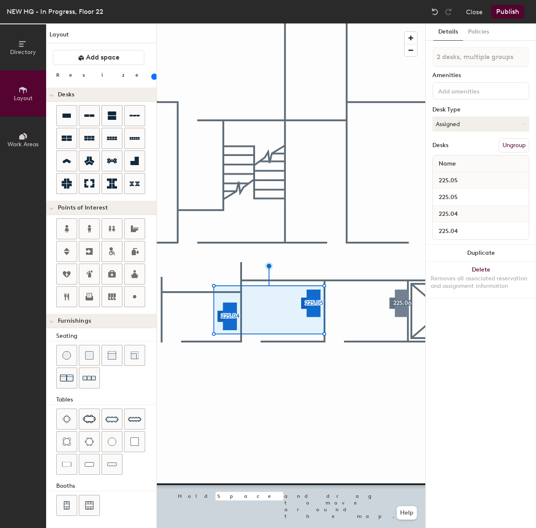
drag, startPoint x: 79, startPoint y: 77, endPoint x: 88, endPoint y: 77, distance: 8.8
click at [152, 77] on input "range" at bounding box center [152, 76] width 0 height 7
click at [316, 23] on div at bounding box center [291, 23] width 268 height 0
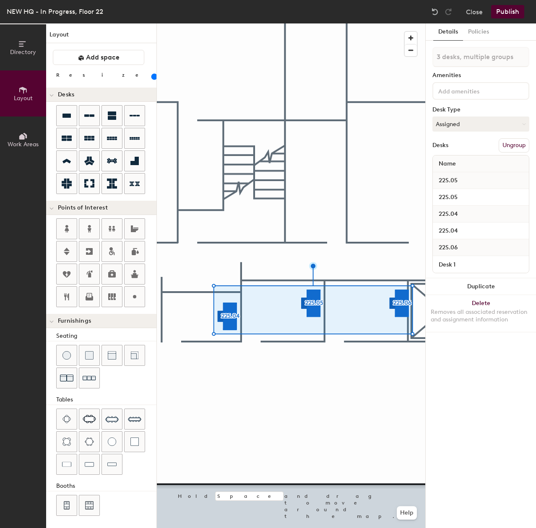
click at [152, 78] on input "range" at bounding box center [152, 76] width 0 height 7
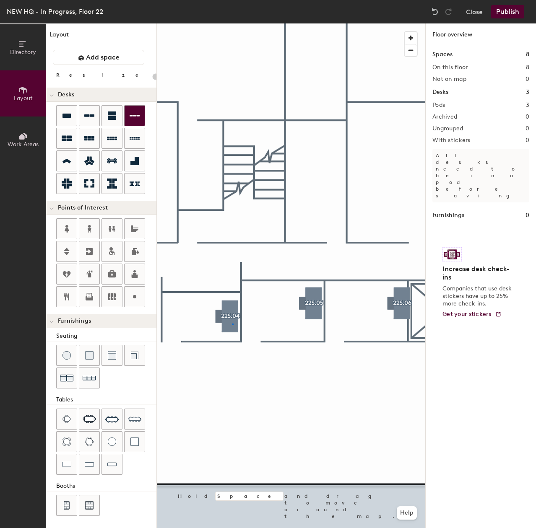
click at [232, 23] on div at bounding box center [291, 23] width 268 height 0
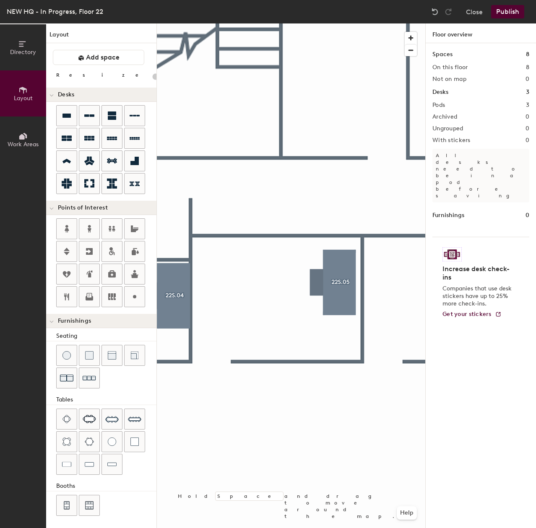
click at [174, 23] on div at bounding box center [291, 23] width 268 height 0
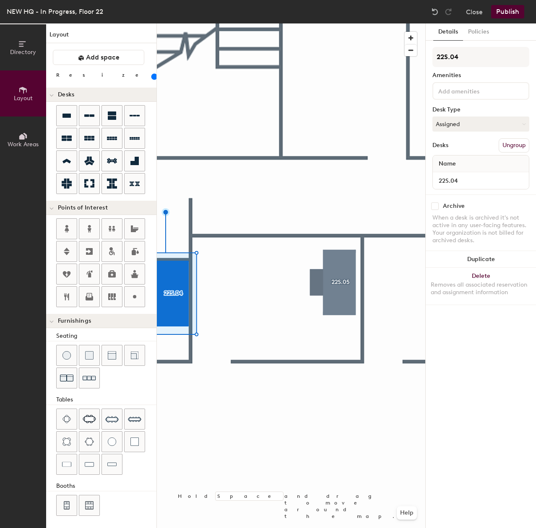
click at [315, 23] on div at bounding box center [291, 23] width 268 height 0
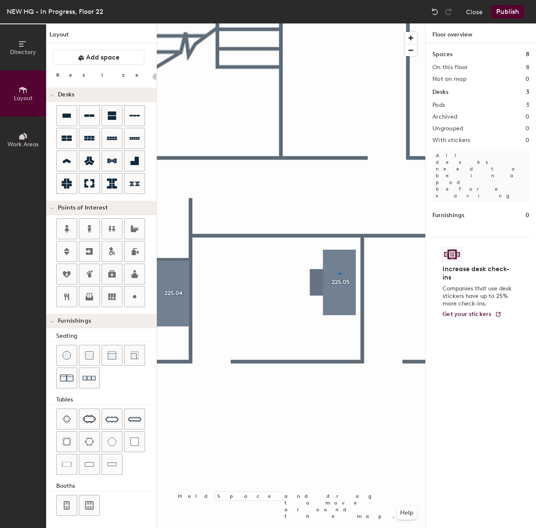
type input "140"
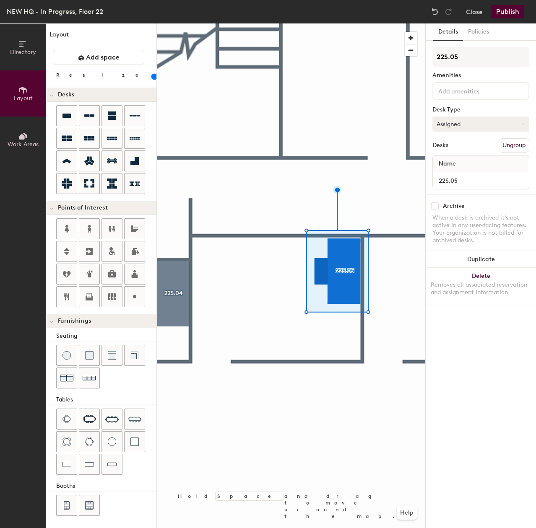
click at [491, 120] on button "Assigned" at bounding box center [480, 124] width 97 height 15
click at [466, 174] on div "Hoteled" at bounding box center [475, 175] width 84 height 13
click at [169, 23] on div at bounding box center [291, 23] width 268 height 0
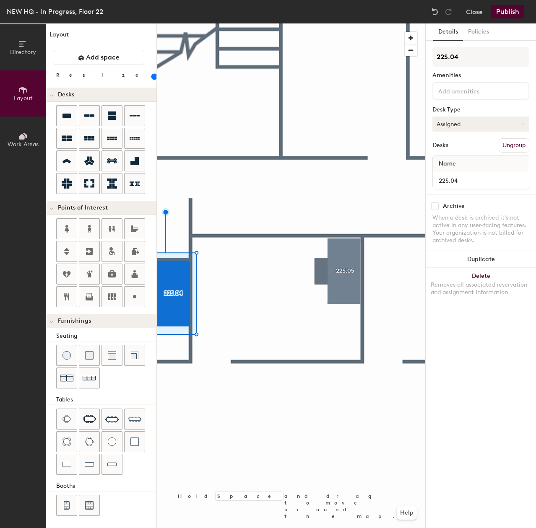
click at [488, 122] on button "Assigned" at bounding box center [480, 124] width 97 height 15
click at [466, 175] on div "Hoteled" at bounding box center [475, 175] width 84 height 13
click at [406, 175] on div "Directory Layout Work Areas Layout Add space Resize Desks Points of Interest Fu…" at bounding box center [268, 275] width 536 height 505
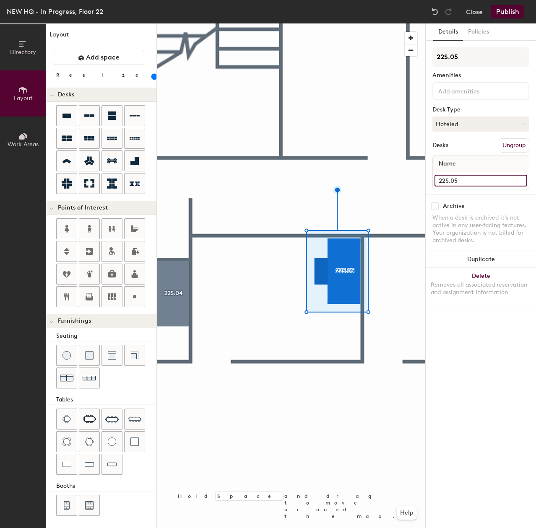
click at [387, 175] on div "Directory Layout Work Areas Layout Add space Resize Desks Points of Interest Fu…" at bounding box center [268, 275] width 536 height 505
drag, startPoint x: 476, startPoint y: 183, endPoint x: 428, endPoint y: 174, distance: 49.4
click at [388, 23] on div at bounding box center [291, 23] width 268 height 0
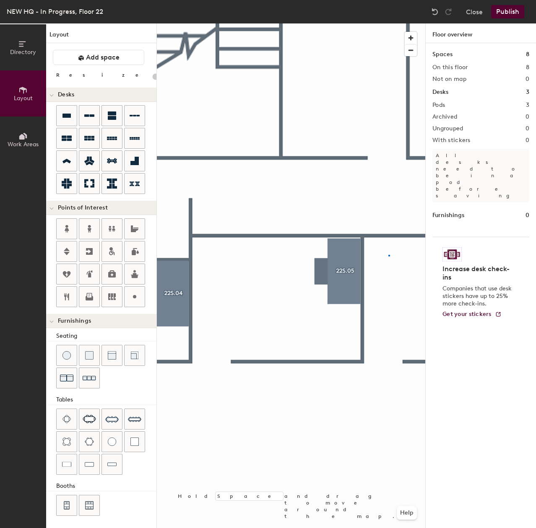
click at [389, 23] on div at bounding box center [291, 23] width 268 height 0
click at [366, 23] on div at bounding box center [291, 23] width 268 height 0
click at [351, 23] on div at bounding box center [291, 23] width 268 height 0
click at [325, 23] on div at bounding box center [291, 23] width 268 height 0
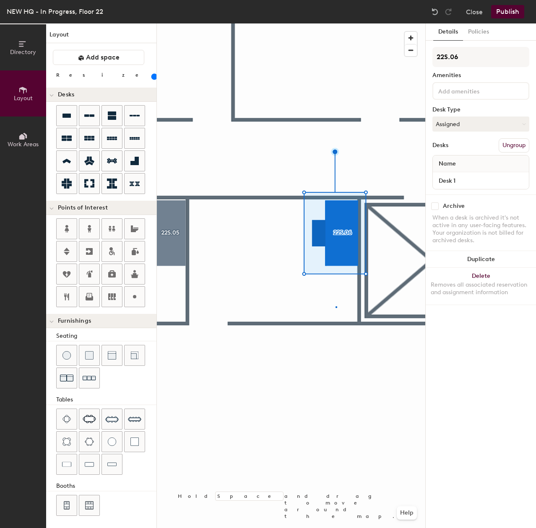
click at [335, 23] on div at bounding box center [291, 23] width 268 height 0
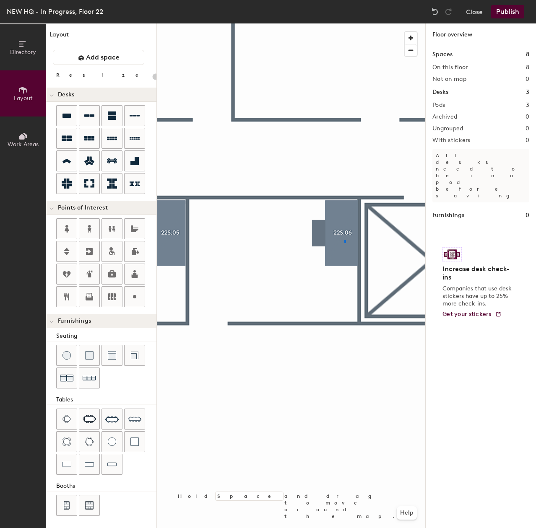
click at [345, 23] on div at bounding box center [291, 23] width 268 height 0
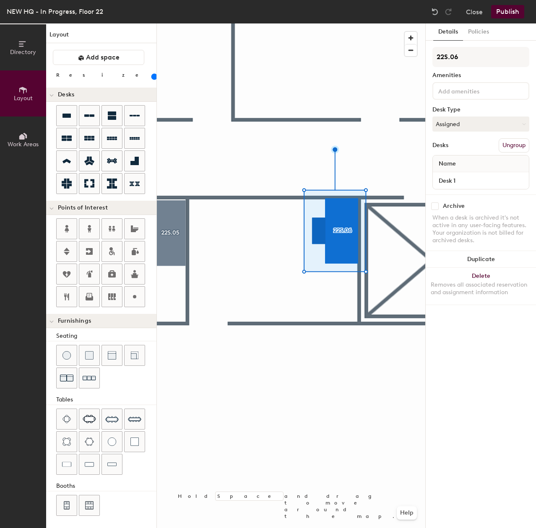
click at [202, 23] on div at bounding box center [291, 23] width 268 height 0
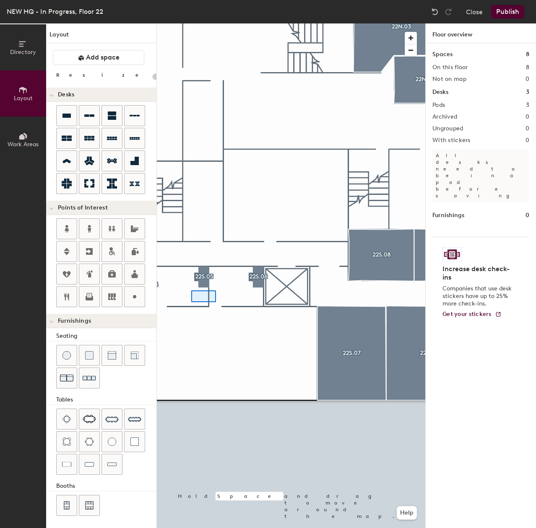
click at [226, 23] on div at bounding box center [291, 23] width 268 height 0
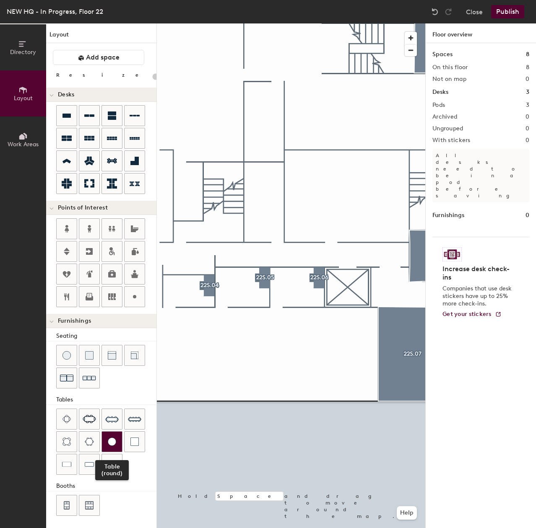
click at [111, 439] on div "Directory Layout Work Areas Layout Add space Resize Desks Points of Interest Fu…" at bounding box center [268, 275] width 536 height 505
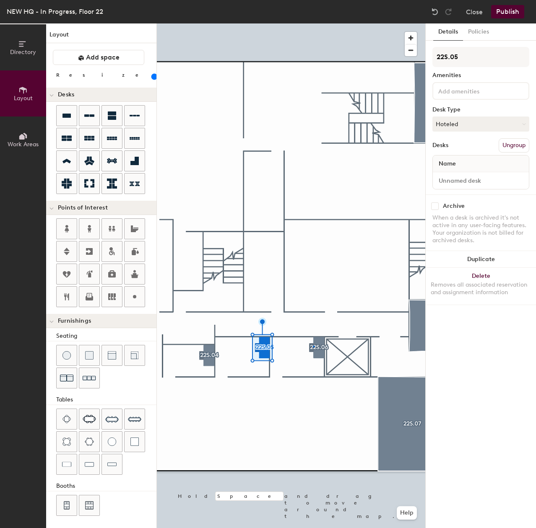
click at [313, 23] on div at bounding box center [291, 23] width 268 height 0
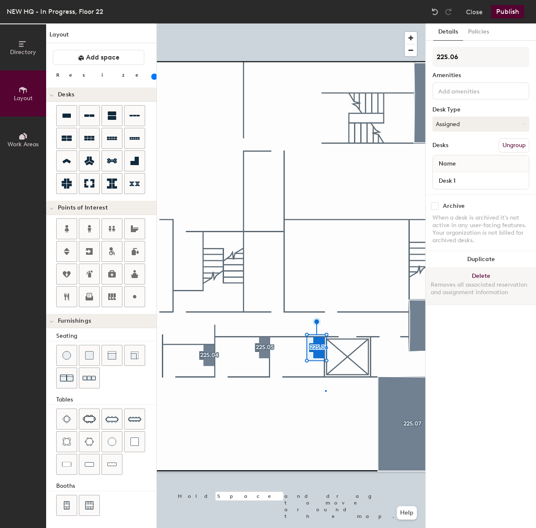
click at [326, 23] on div at bounding box center [291, 23] width 268 height 0
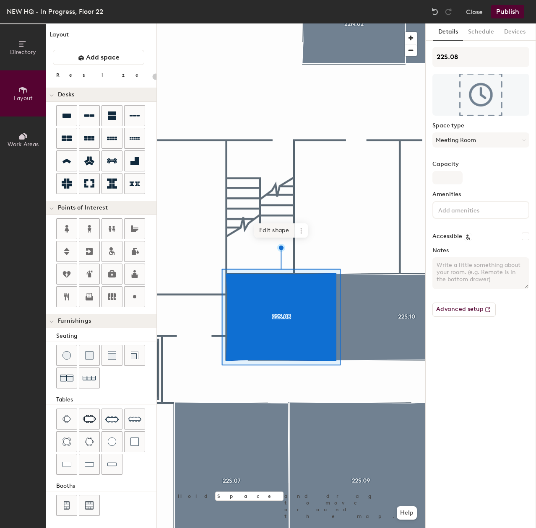
click at [271, 234] on span "Edit shape" at bounding box center [274, 231] width 40 height 14
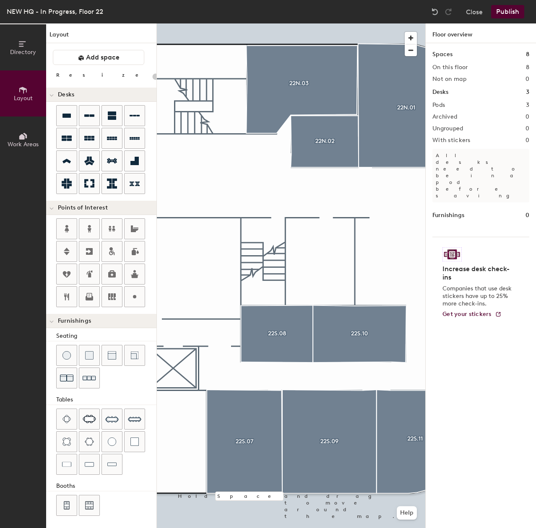
click at [224, 23] on div at bounding box center [291, 23] width 268 height 0
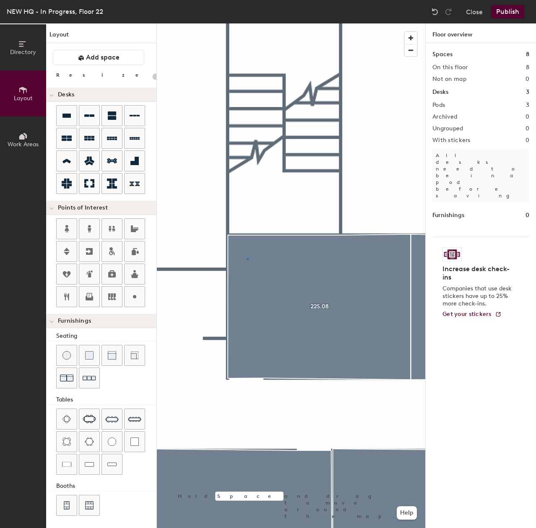
click at [248, 23] on div at bounding box center [291, 23] width 268 height 0
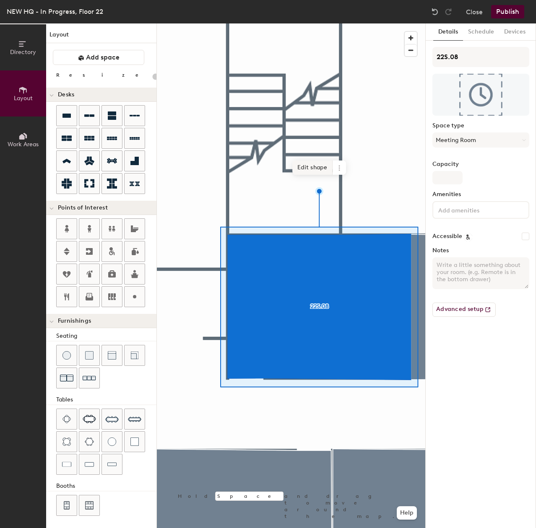
click at [309, 172] on span "Edit shape" at bounding box center [312, 168] width 40 height 14
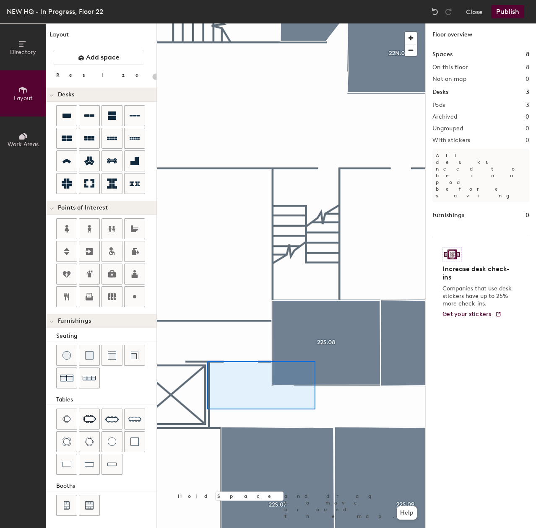
click at [211, 23] on div at bounding box center [291, 23] width 268 height 0
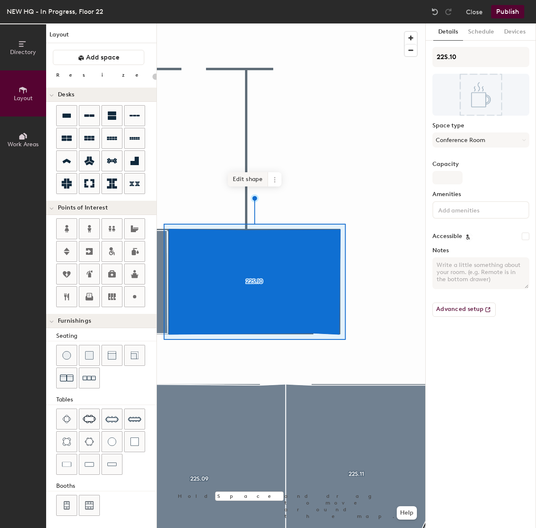
click at [247, 178] on span "Edit shape" at bounding box center [248, 179] width 40 height 14
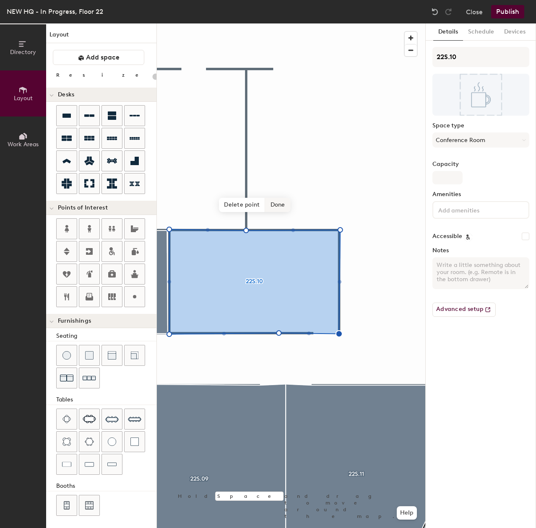
click at [278, 200] on span "Done" at bounding box center [277, 205] width 25 height 14
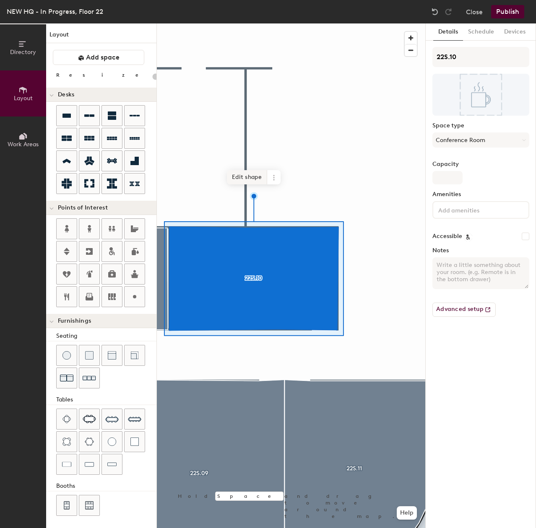
click at [246, 180] on span "Edit shape" at bounding box center [247, 177] width 40 height 14
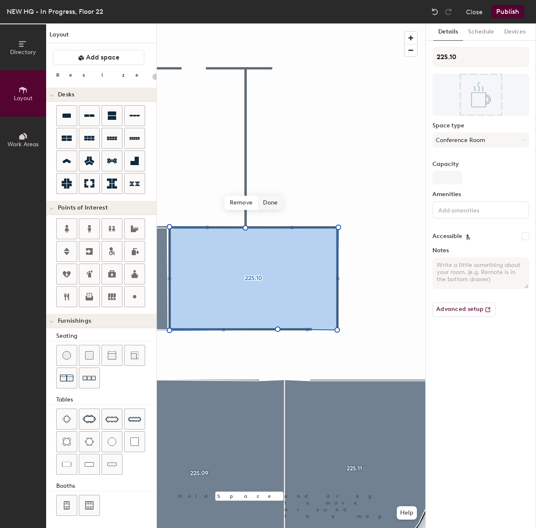
click at [276, 203] on span "Done" at bounding box center [270, 203] width 25 height 14
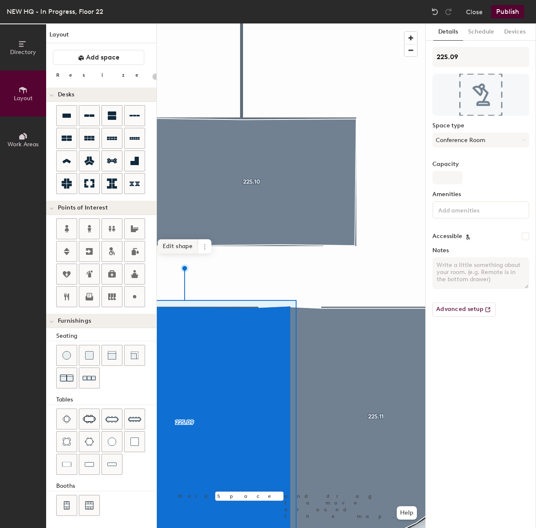
click at [176, 242] on span "Edit shape" at bounding box center [178, 246] width 40 height 14
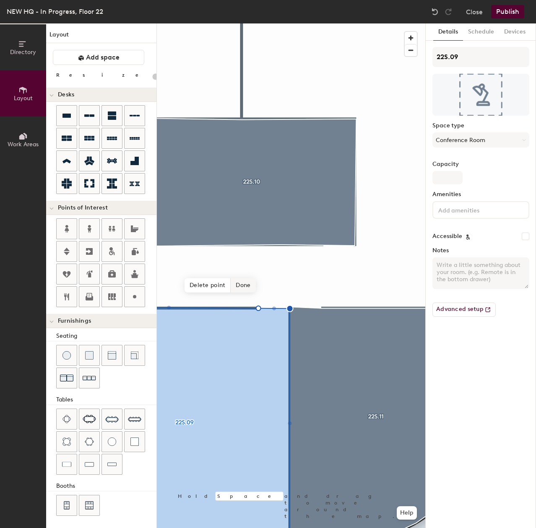
click at [247, 288] on span "Done" at bounding box center [243, 285] width 25 height 14
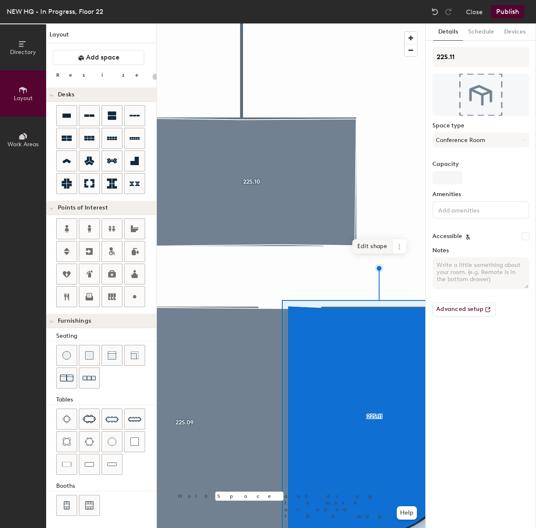
click at [381, 250] on span "Edit shape" at bounding box center [372, 246] width 40 height 14
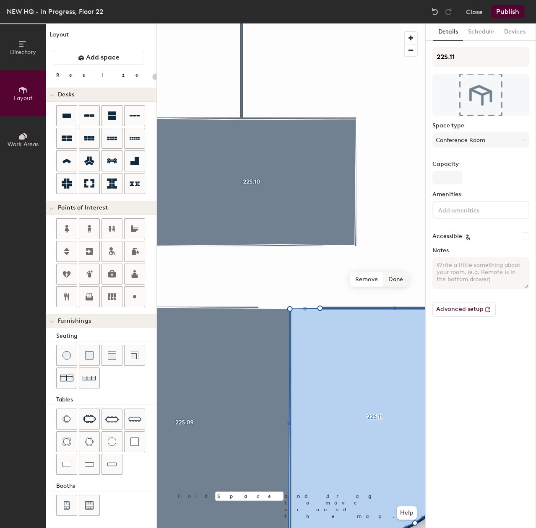
click at [395, 284] on span "Done" at bounding box center [395, 280] width 25 height 14
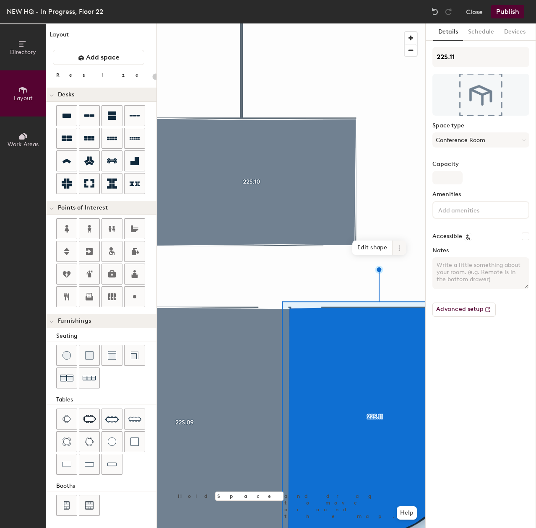
click at [402, 251] on icon at bounding box center [399, 248] width 7 height 7
click at [338, 23] on div at bounding box center [291, 23] width 268 height 0
click at [375, 252] on span "Edit shape" at bounding box center [372, 248] width 40 height 14
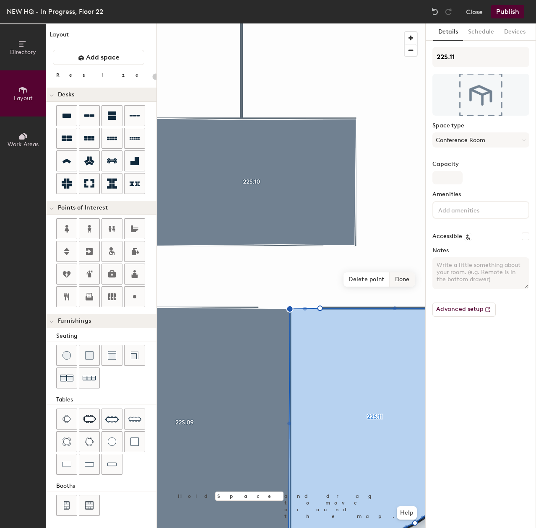
click at [402, 284] on span "Done" at bounding box center [402, 280] width 25 height 14
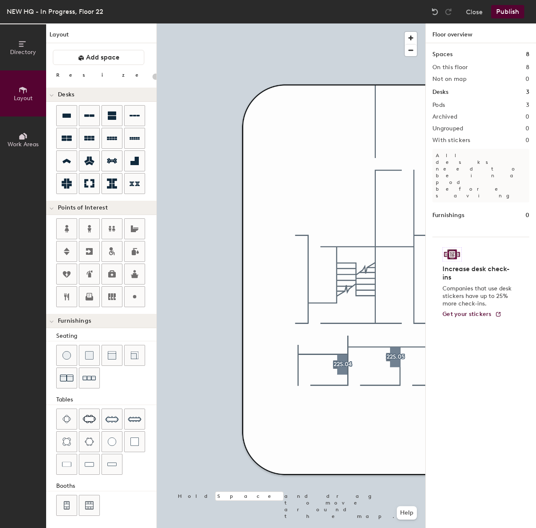
click at [499, 12] on button "Publish" at bounding box center [507, 11] width 33 height 13
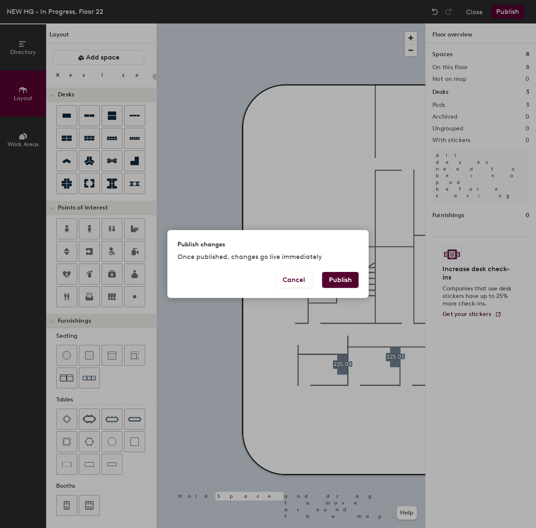
click at [334, 282] on button "Publish" at bounding box center [340, 280] width 36 height 16
type input "20"
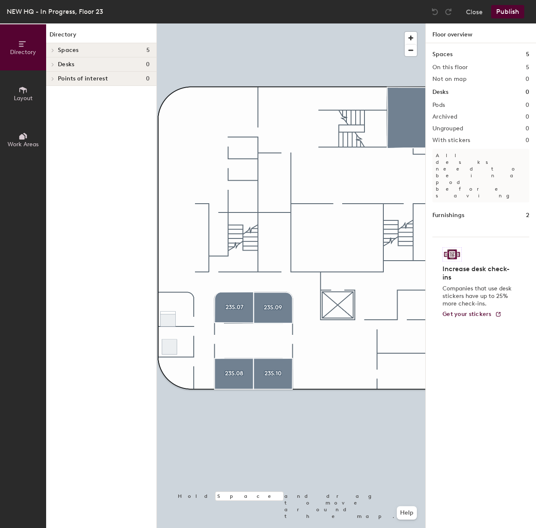
click at [112, 396] on div "Directory Layout Work Areas Directory Spaces 5 23N.01 23S.07 23S.08 23S.09 23S.…" at bounding box center [268, 275] width 536 height 505
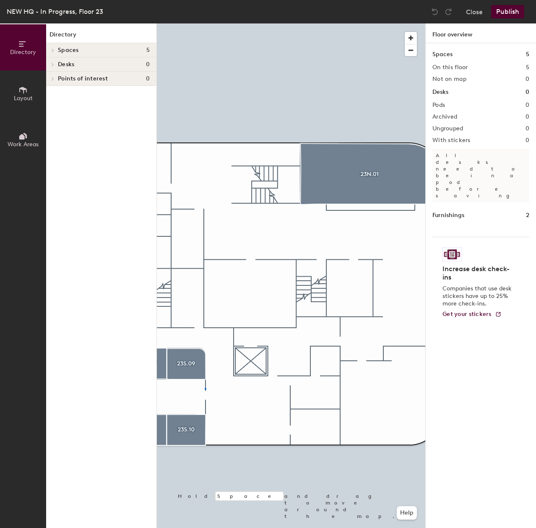
click at [205, 23] on div at bounding box center [291, 23] width 268 height 0
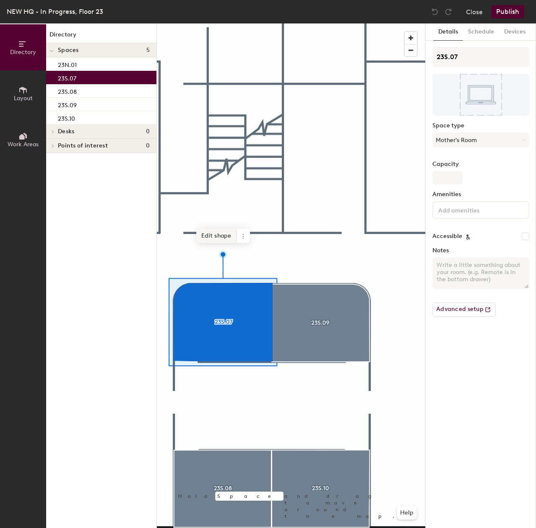
click at [209, 236] on span "Edit shape" at bounding box center [216, 236] width 40 height 14
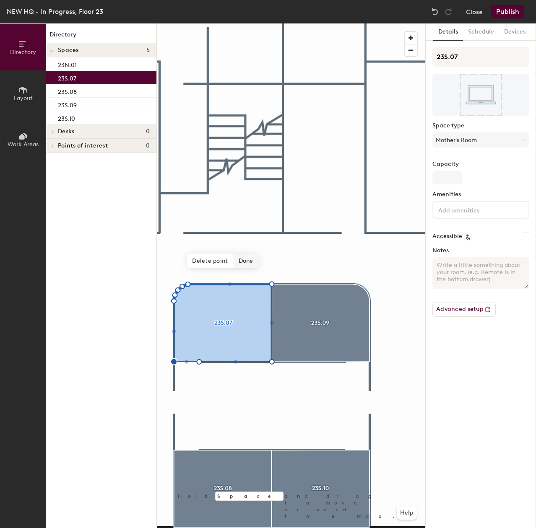
click at [241, 259] on span "Done" at bounding box center [246, 261] width 25 height 14
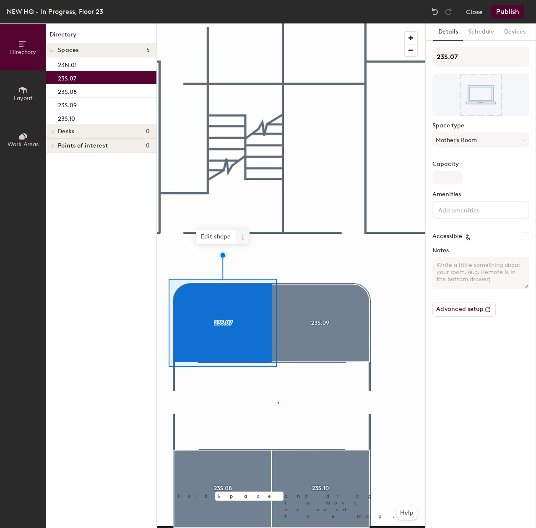
click at [278, 23] on div at bounding box center [291, 23] width 268 height 0
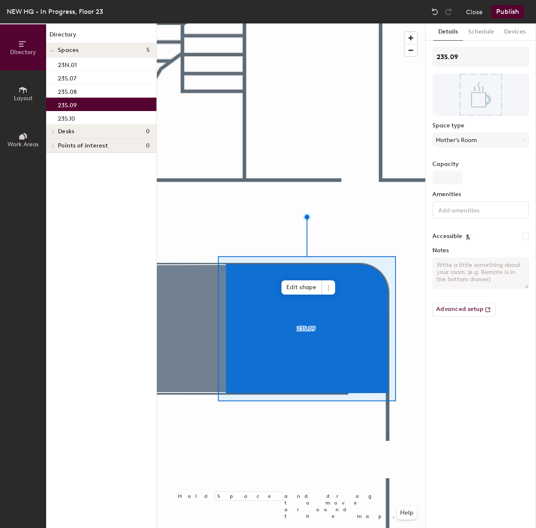
click at [307, 23] on div at bounding box center [291, 23] width 268 height 0
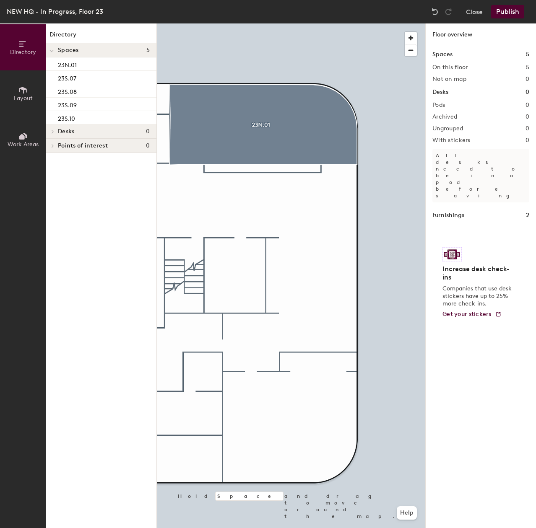
click at [502, 6] on button "Publish" at bounding box center [507, 11] width 33 height 13
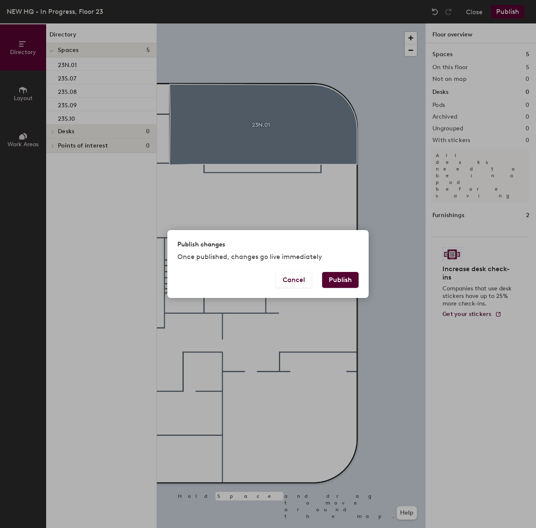
click at [335, 275] on button "Publish" at bounding box center [340, 280] width 36 height 16
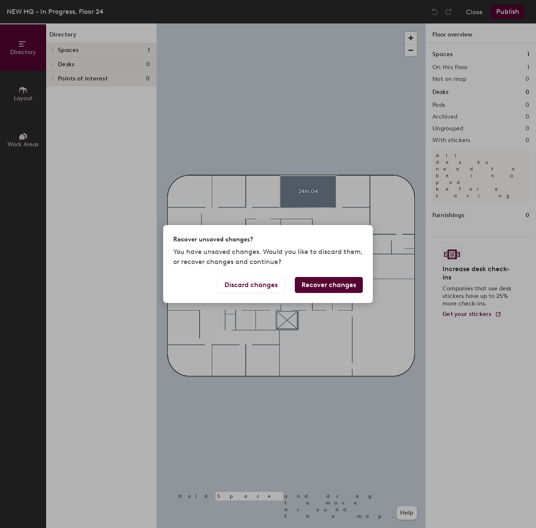
click at [322, 286] on button "Recover changes" at bounding box center [329, 285] width 68 height 16
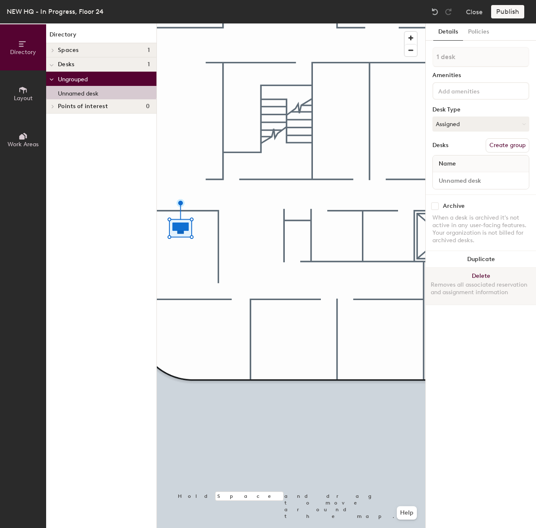
click at [471, 275] on button "Delete Removes all associated reservation and assignment information" at bounding box center [481, 286] width 110 height 37
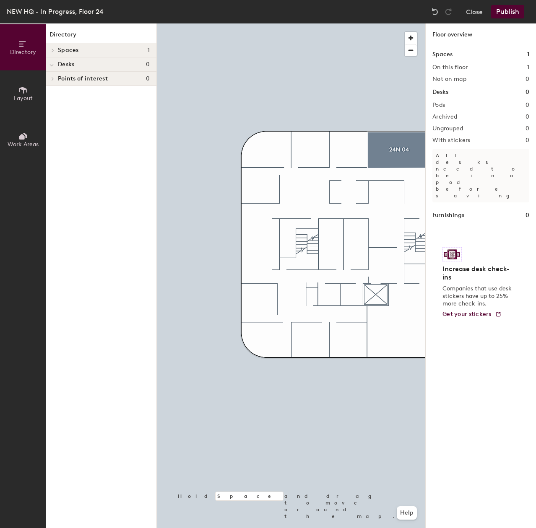
click at [511, 15] on button "Publish" at bounding box center [507, 11] width 33 height 13
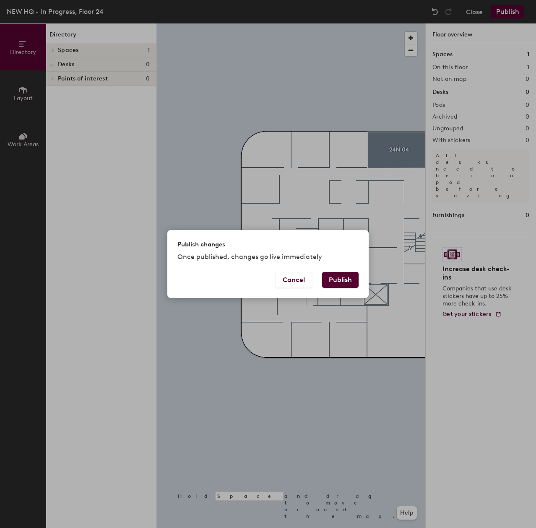
click at [343, 273] on button "Publish" at bounding box center [340, 280] width 36 height 16
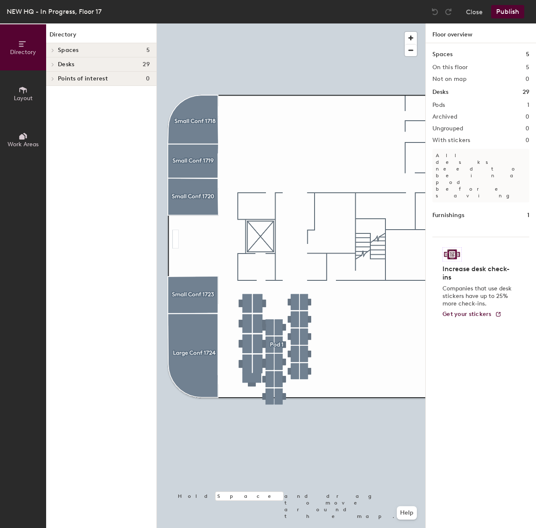
click at [97, 16] on div "NEW HQ - In Progress, Floor 17" at bounding box center [54, 11] width 95 height 10
click at [498, 11] on button "Publish" at bounding box center [507, 11] width 33 height 13
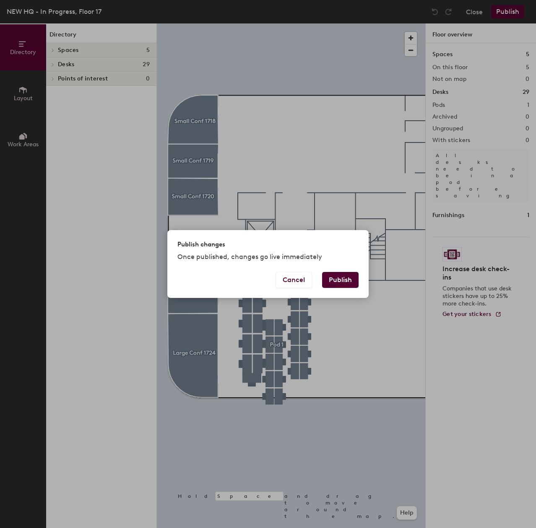
click at [338, 277] on button "Publish" at bounding box center [340, 280] width 36 height 16
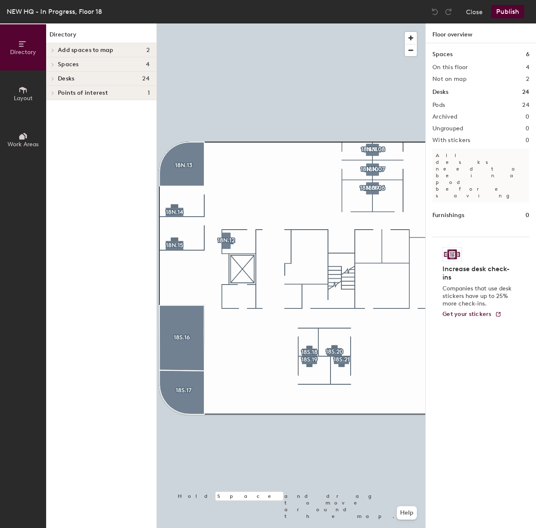
click at [25, 100] on span "Layout" at bounding box center [23, 98] width 19 height 7
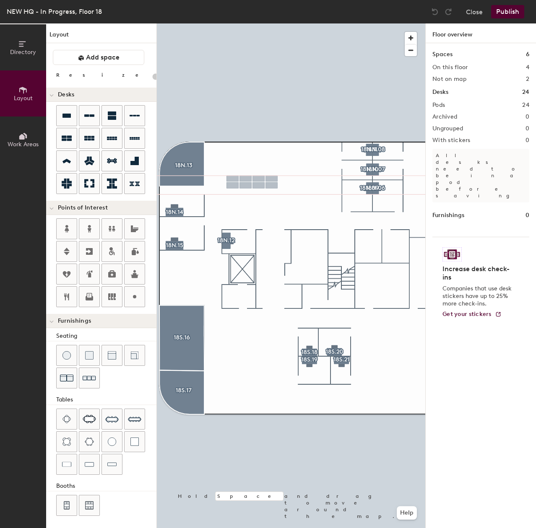
click at [252, 182] on div "Directory Layout Work Areas Layout Add space Resize Desks Points of Interest Fu…" at bounding box center [268, 275] width 536 height 505
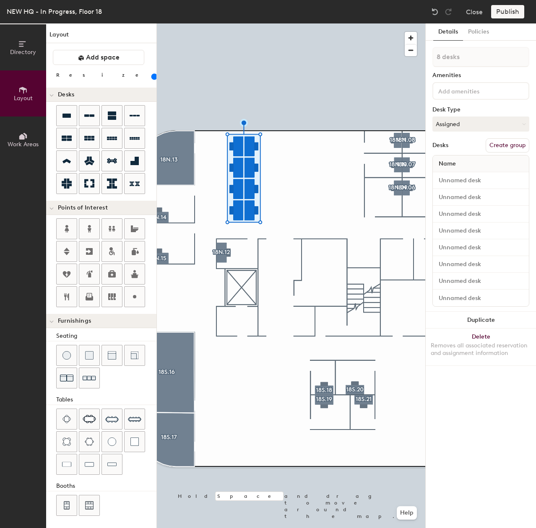
drag, startPoint x: 86, startPoint y: 80, endPoint x: 91, endPoint y: 78, distance: 4.9
click at [152, 78] on input "range" at bounding box center [152, 76] width 0 height 7
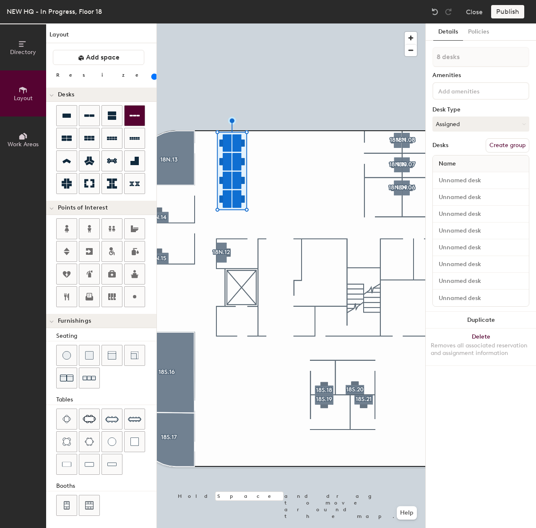
click at [138, 123] on div at bounding box center [135, 116] width 20 height 20
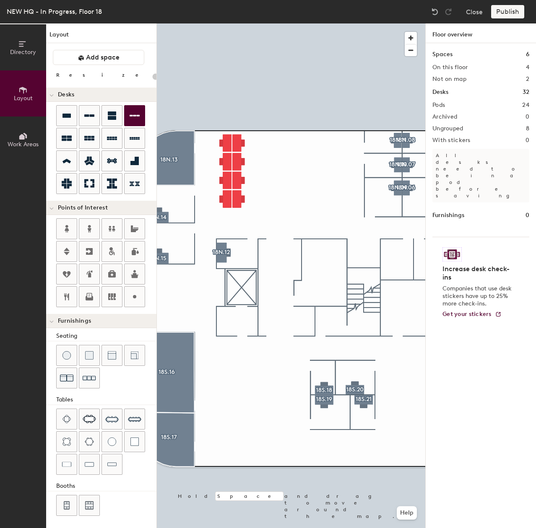
click at [297, 172] on div "Directory Layout Work Areas Layout Add space Resize Desks Points of Interest Fu…" at bounding box center [268, 275] width 536 height 505
type input "120"
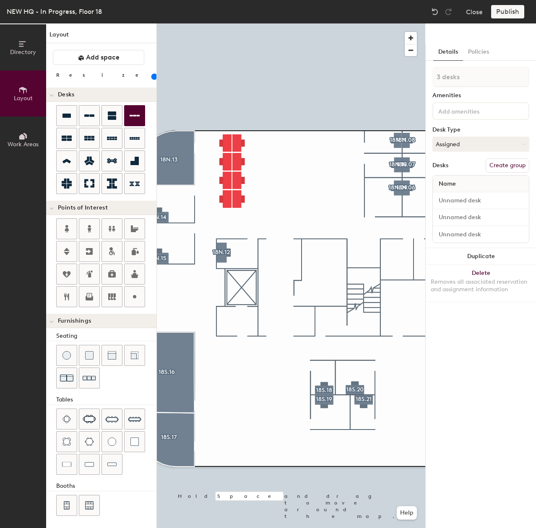
drag, startPoint x: 135, startPoint y: 123, endPoint x: 112, endPoint y: 127, distance: 23.7
click at [112, 127] on div "Directory Layout Work Areas Layout Add space Resize Desks Points of Interest Fu…" at bounding box center [268, 275] width 536 height 505
click at [285, 206] on div "Directory Layout Work Areas Layout Add space Resize Desks Points of Interest Fu…" at bounding box center [268, 275] width 536 height 505
type input "2 desks"
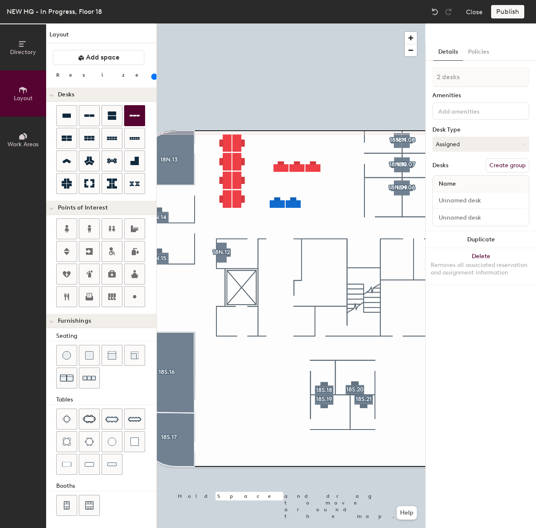
click at [67, 98] on div "Desks" at bounding box center [101, 95] width 110 height 14
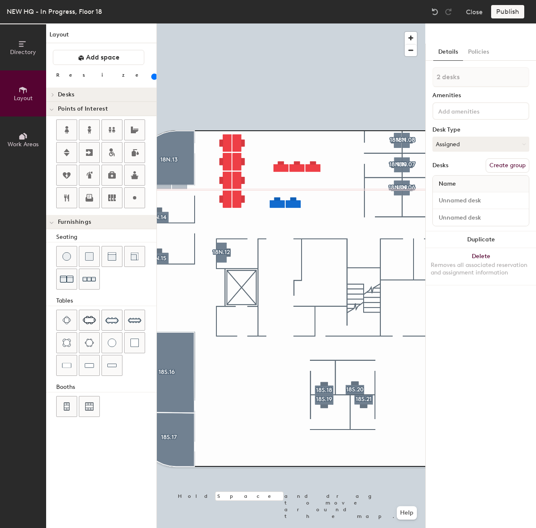
click at [26, 146] on span "Work Areas" at bounding box center [23, 144] width 31 height 7
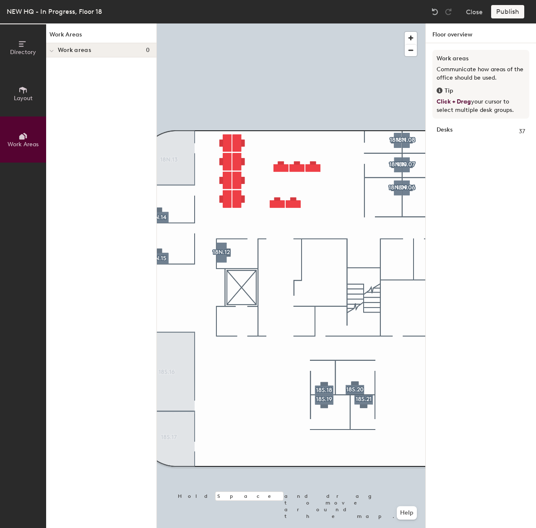
click at [304, 23] on div at bounding box center [291, 23] width 268 height 0
click at [12, 60] on button "Directory" at bounding box center [23, 47] width 46 height 46
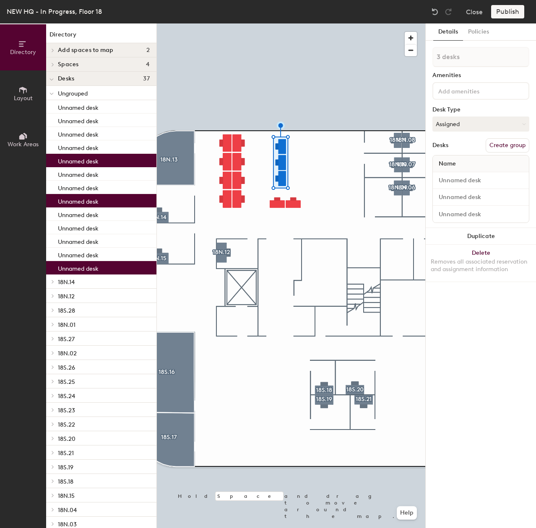
click at [17, 94] on button "Layout" at bounding box center [23, 93] width 46 height 46
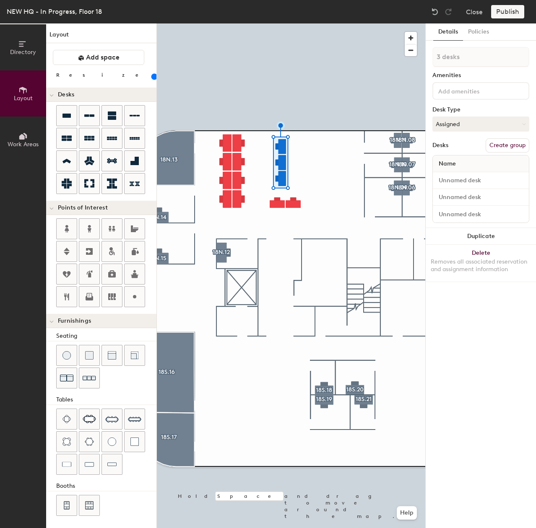
type input "1 desk"
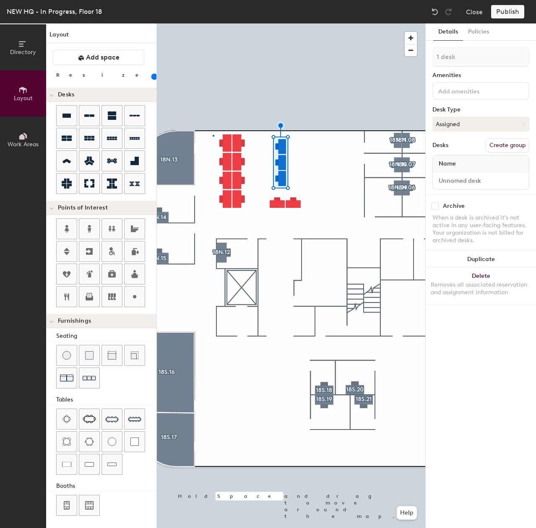
click at [213, 23] on div at bounding box center [291, 23] width 268 height 0
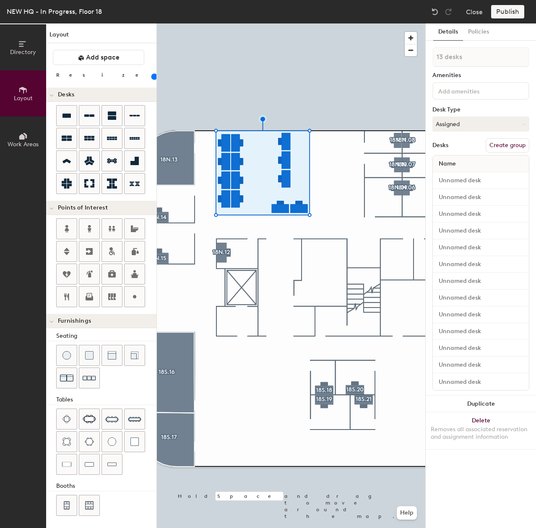
drag, startPoint x: 78, startPoint y: 79, endPoint x: 91, endPoint y: 79, distance: 12.6
click at [152, 79] on input "range" at bounding box center [152, 76] width 0 height 7
click at [331, 23] on div at bounding box center [291, 23] width 268 height 0
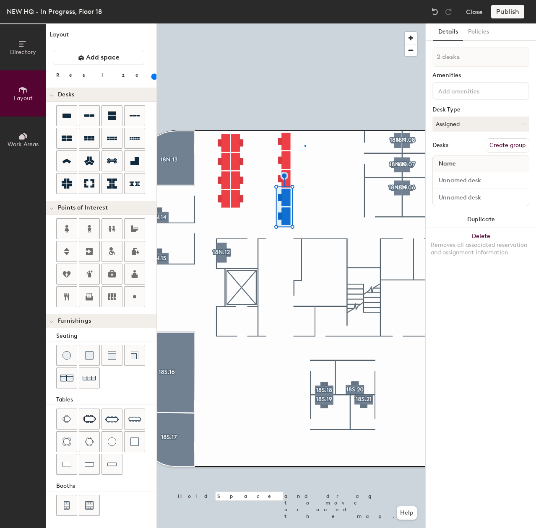
click at [305, 23] on div at bounding box center [291, 23] width 268 height 0
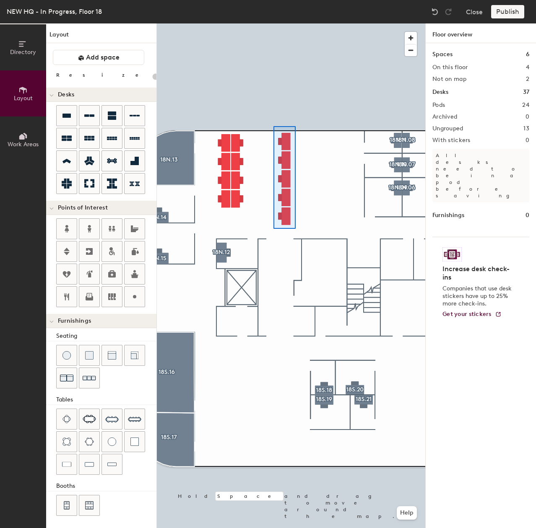
type input "140"
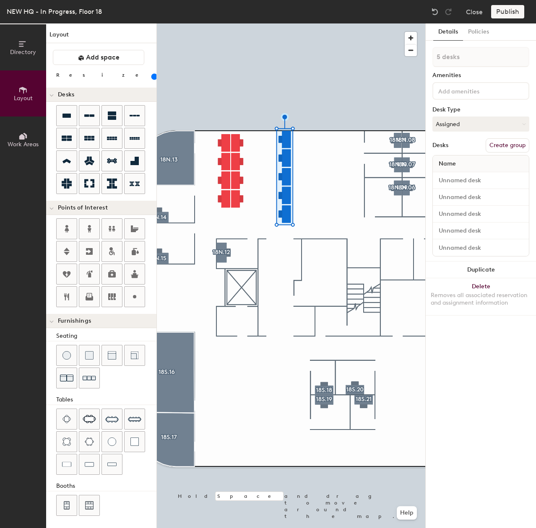
type input "1 desk"
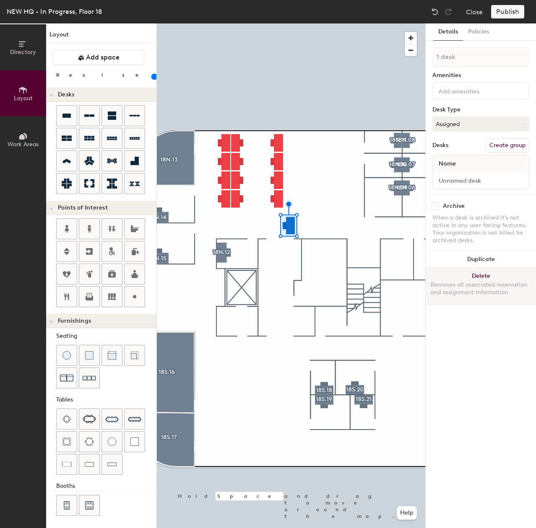
click at [480, 273] on button "Delete Removes all associated reservation and assignment information" at bounding box center [481, 286] width 110 height 37
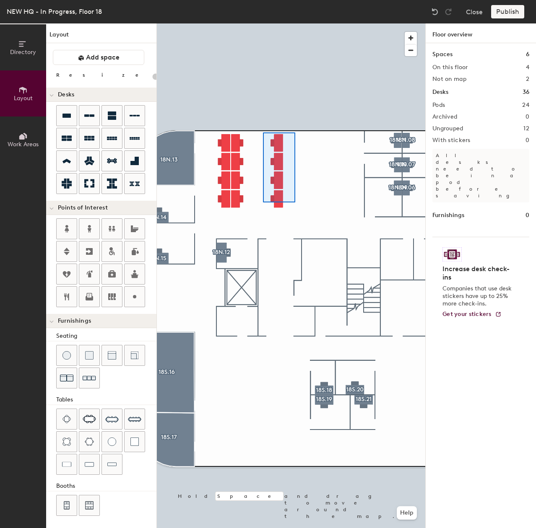
type input "140"
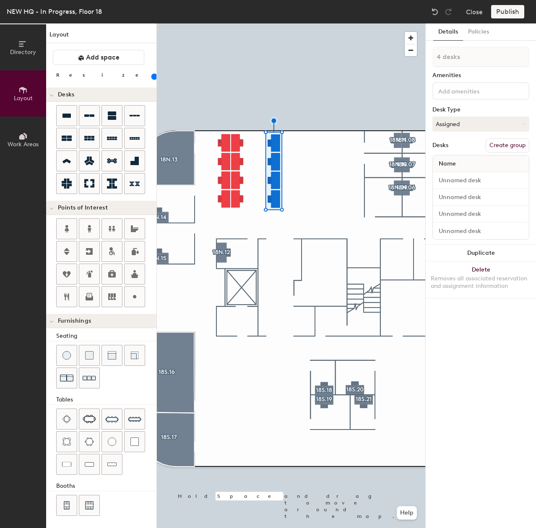
click at [219, 23] on div at bounding box center [291, 23] width 268 height 0
type input "1 desk"
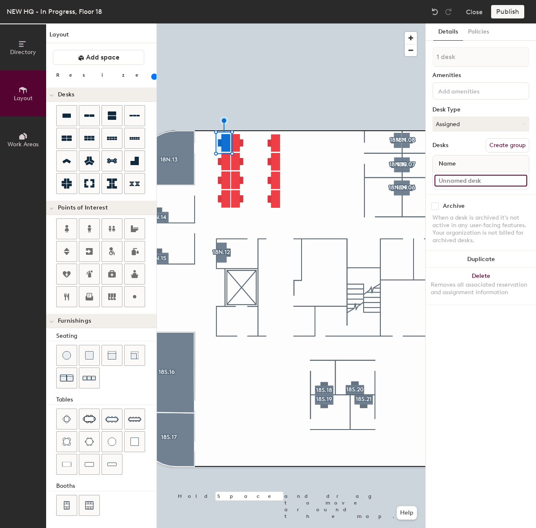
click at [472, 183] on input at bounding box center [480, 181] width 93 height 12
type input "1"
click at [468, 96] on div at bounding box center [480, 91] width 97 height 18
click at [457, 215] on div "When a desk is archived it's not active in any user-facing features. Your organ…" at bounding box center [480, 229] width 97 height 30
click at [501, 144] on button "Create group" at bounding box center [508, 145] width 44 height 14
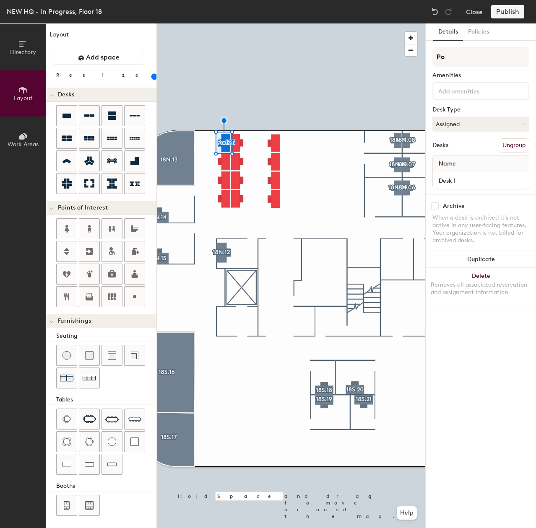
type input "P"
type input "18.7N.H"
click at [456, 123] on button "Assigned" at bounding box center [480, 124] width 97 height 15
click at [465, 173] on div "Hoteled" at bounding box center [475, 175] width 84 height 13
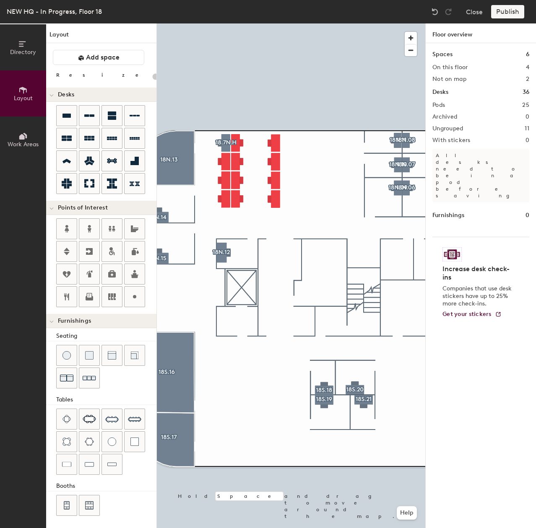
type input "140"
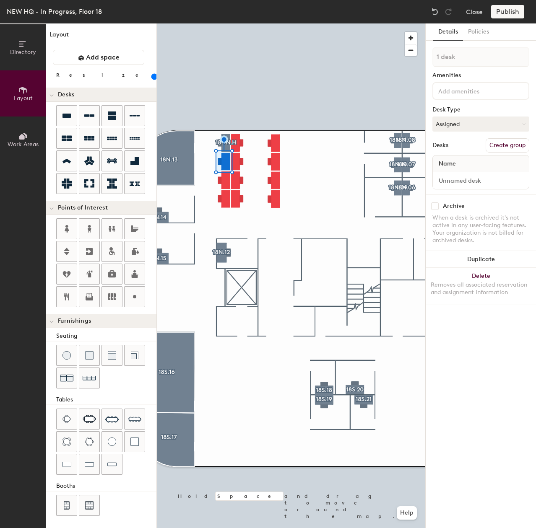
click at [503, 145] on button "Create group" at bounding box center [508, 145] width 44 height 14
type input "P"
type input "18.7N.G"
click at [465, 124] on button "Assigned" at bounding box center [480, 124] width 97 height 15
click at [458, 177] on div "Hoteled" at bounding box center [475, 175] width 84 height 13
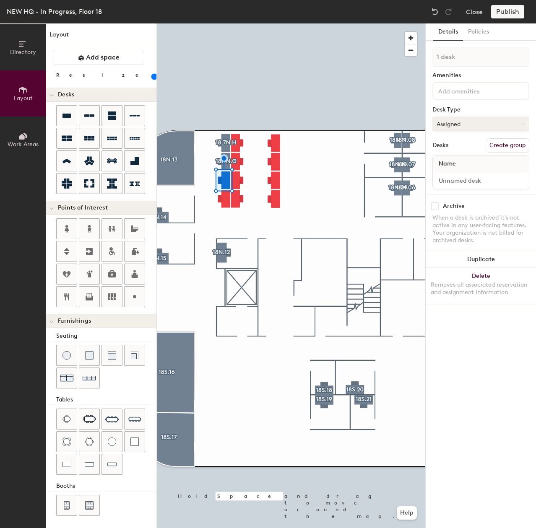
click at [484, 123] on button "Assigned" at bounding box center [480, 124] width 97 height 15
click at [476, 170] on div "Hoteled" at bounding box center [475, 175] width 84 height 13
click at [512, 146] on button "Create group" at bounding box center [508, 145] width 44 height 14
type input "P"
type input "18.7N.F"
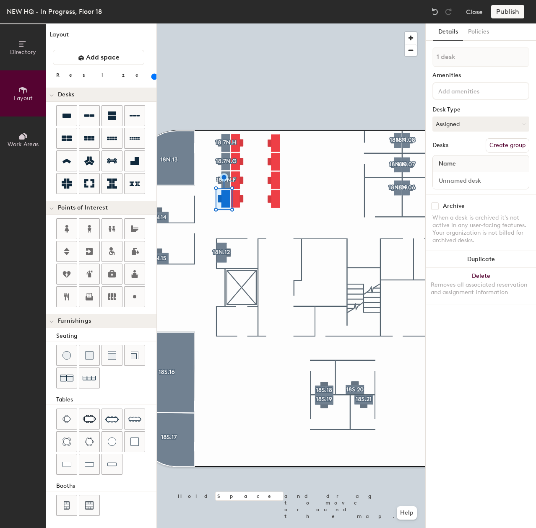
click at [503, 142] on button "Create group" at bounding box center [508, 145] width 44 height 14
type input "P"
type input "18.7N.E"
click at [480, 128] on button "Assigned" at bounding box center [480, 124] width 97 height 15
click at [452, 175] on div "Hoteled" at bounding box center [475, 175] width 84 height 13
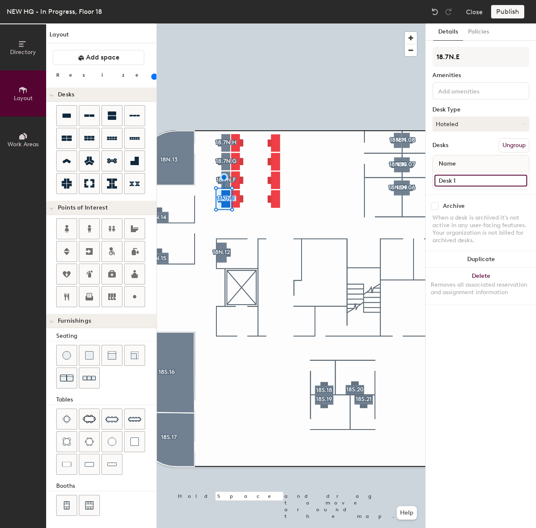
click at [438, 177] on input "Desk 1" at bounding box center [480, 181] width 93 height 12
click at [429, 203] on div "Archive When a desk is archived it's not active in any user-facing features. Yo…" at bounding box center [481, 225] width 110 height 60
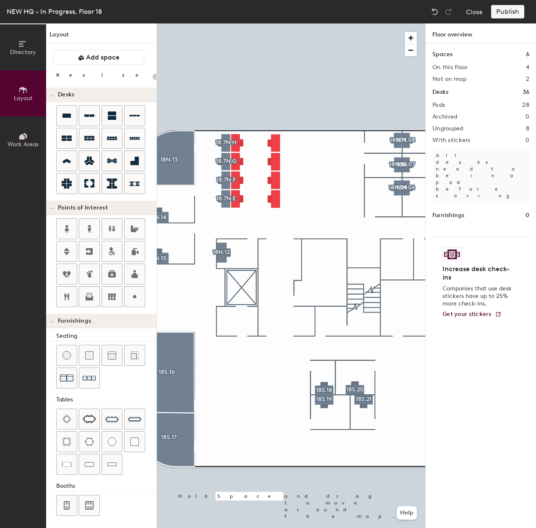
type input "140"
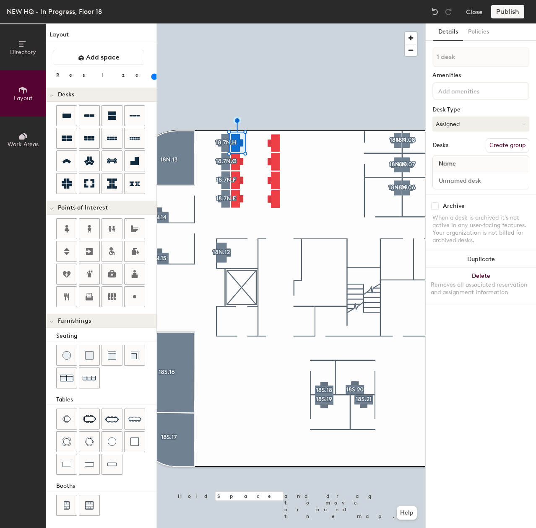
click at [504, 141] on button "Create group" at bounding box center [508, 145] width 44 height 14
type input "P"
type input "18.7N.D"
click at [471, 122] on button "Assigned" at bounding box center [480, 124] width 97 height 15
click at [465, 172] on div "Hoteled" at bounding box center [475, 175] width 84 height 13
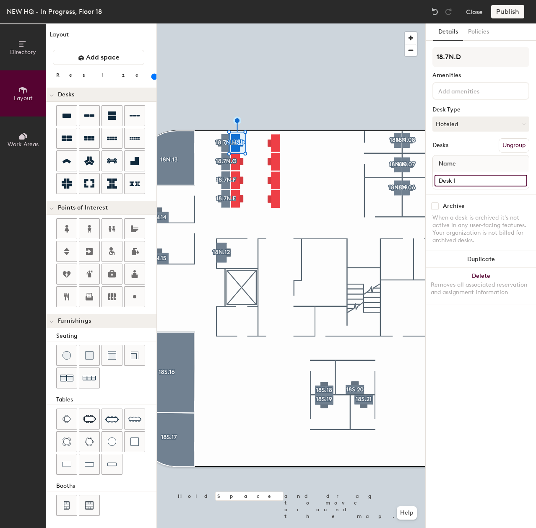
click at [473, 182] on input "Desk 1" at bounding box center [480, 181] width 93 height 12
click at [482, 162] on div "Name" at bounding box center [481, 164] width 96 height 17
click at [345, 23] on div at bounding box center [291, 23] width 268 height 0
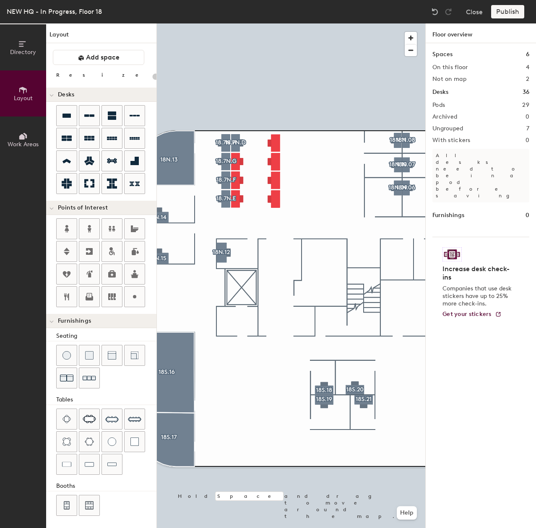
type input "140"
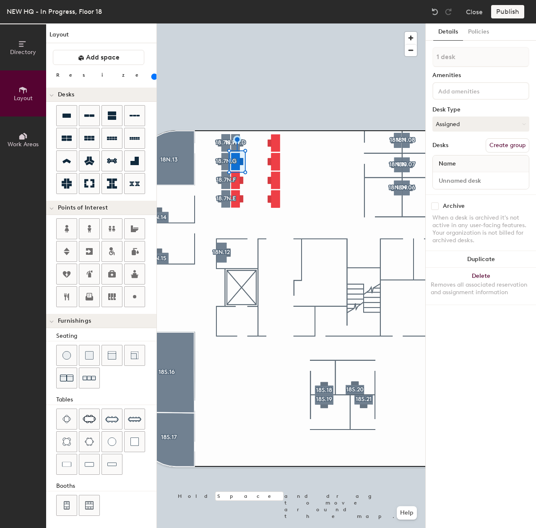
click at [510, 141] on button "Create group" at bounding box center [508, 145] width 44 height 14
type input "P"
type input "18.7N.C"
click at [493, 127] on button "Assigned" at bounding box center [480, 124] width 97 height 15
click at [468, 176] on div "Hoteled" at bounding box center [475, 175] width 84 height 13
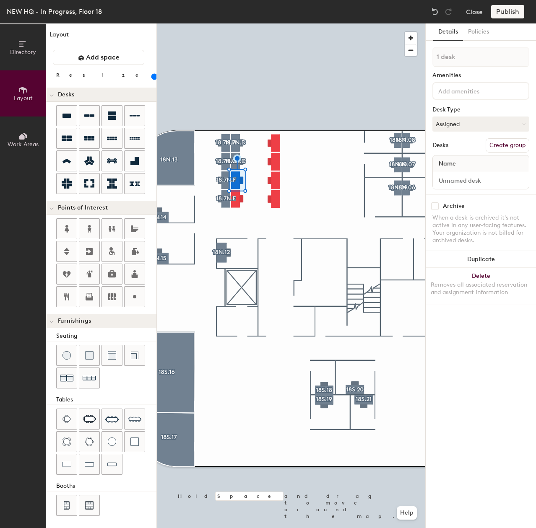
click at [514, 148] on button "Create group" at bounding box center [508, 145] width 44 height 14
type input "P"
type input "18.7N.B"
click at [471, 124] on button "Assigned" at bounding box center [480, 124] width 97 height 15
click at [468, 175] on div "Hoteled" at bounding box center [475, 175] width 84 height 13
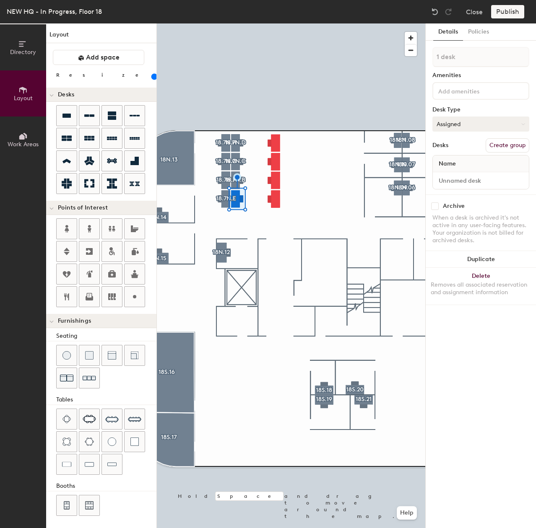
click at [491, 119] on button "Assigned" at bounding box center [480, 124] width 97 height 15
click at [485, 93] on input at bounding box center [474, 91] width 75 height 10
click at [468, 70] on div "1 desk Amenities Desk Type Assigned Desks Create group Name" at bounding box center [480, 121] width 97 height 148
click at [498, 146] on button "Create group" at bounding box center [508, 145] width 44 height 14
type input "P"
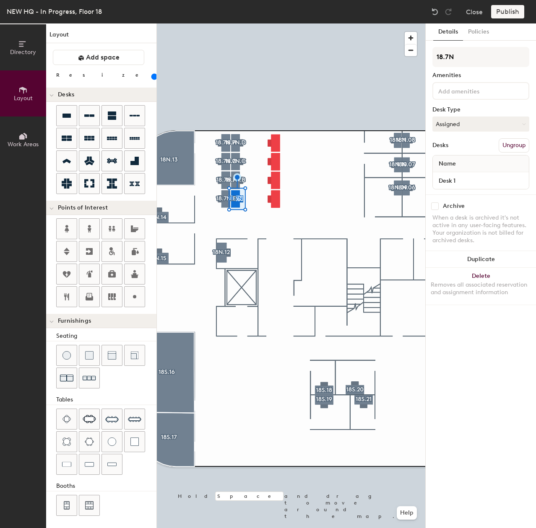
type input "18.7N."
type input "18.7N.A"
click at [475, 125] on button "Assigned" at bounding box center [480, 124] width 97 height 15
click at [465, 171] on div "Hoteled" at bounding box center [475, 175] width 84 height 13
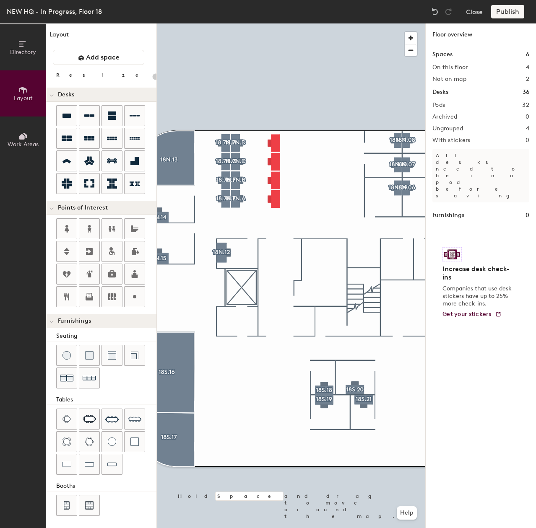
click at [270, 23] on div at bounding box center [291, 23] width 268 height 0
type input "140"
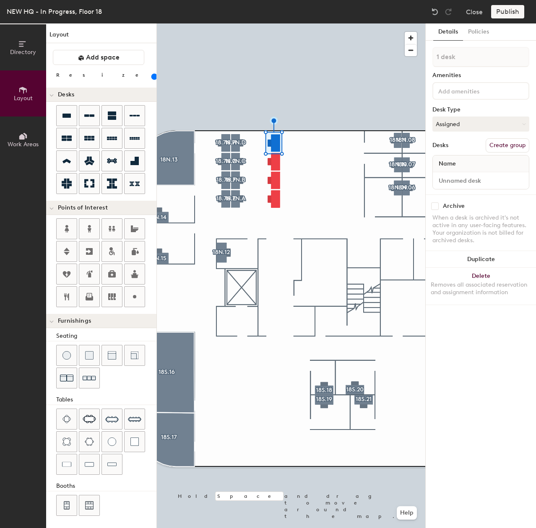
click at [494, 146] on button "Create group" at bounding box center [508, 145] width 44 height 14
click at [413, 62] on div "Directory Layout Work Areas Layout Add space Resize Desks Points of Interest Fu…" at bounding box center [268, 275] width 536 height 505
type input "18.6N.D"
click at [491, 130] on button "Assigned" at bounding box center [480, 124] width 97 height 15
click at [479, 172] on div "Hoteled" at bounding box center [475, 175] width 84 height 13
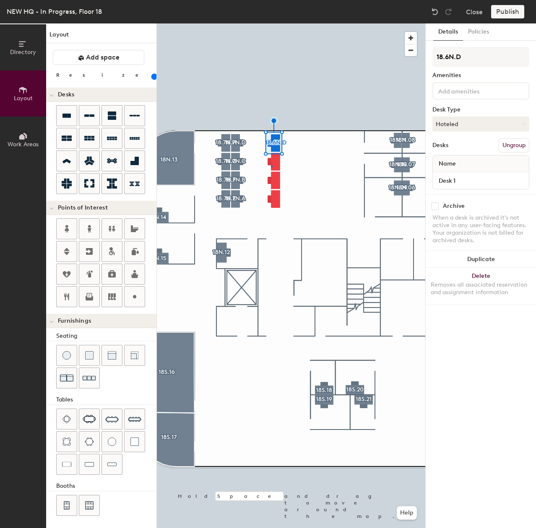
click at [271, 23] on div at bounding box center [291, 23] width 268 height 0
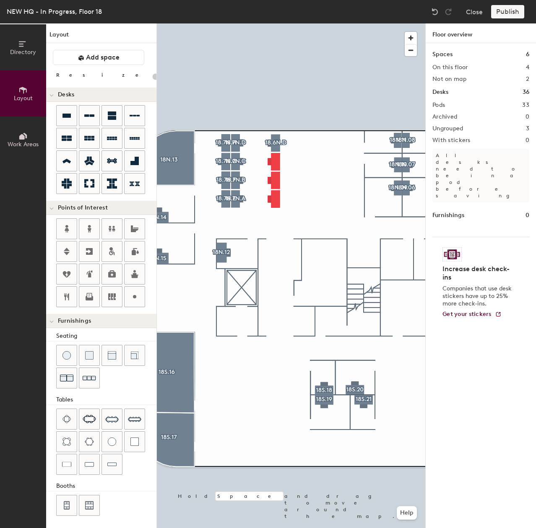
type input "140"
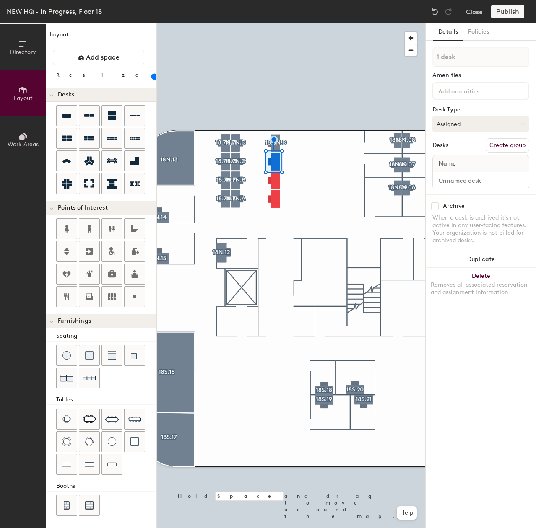
click at [465, 127] on button "Assigned" at bounding box center [480, 124] width 97 height 15
click at [464, 172] on div "Hoteled" at bounding box center [475, 175] width 84 height 13
click at [513, 144] on button "Create group" at bounding box center [508, 145] width 44 height 14
type input "P"
click at [452, 122] on button "Hoteled" at bounding box center [480, 124] width 97 height 15
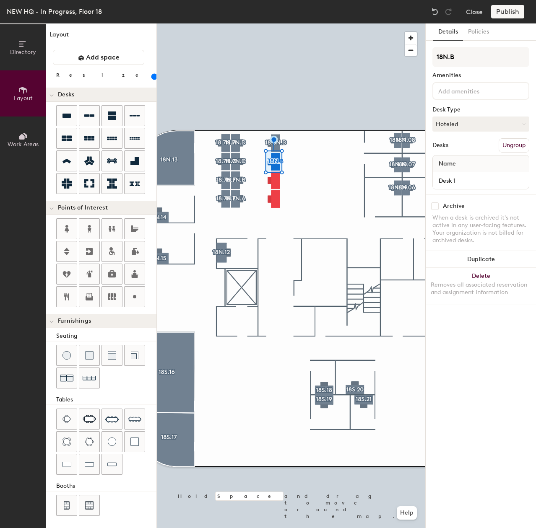
click at [465, 111] on div "Desk Type" at bounding box center [480, 110] width 97 height 7
click at [457, 60] on input "18N.B" at bounding box center [480, 57] width 97 height 20
click at [443, 58] on input "18N.B" at bounding box center [480, 57] width 97 height 20
click at [466, 58] on input "18.6N.B" at bounding box center [480, 57] width 97 height 20
type input "18.6N.C"
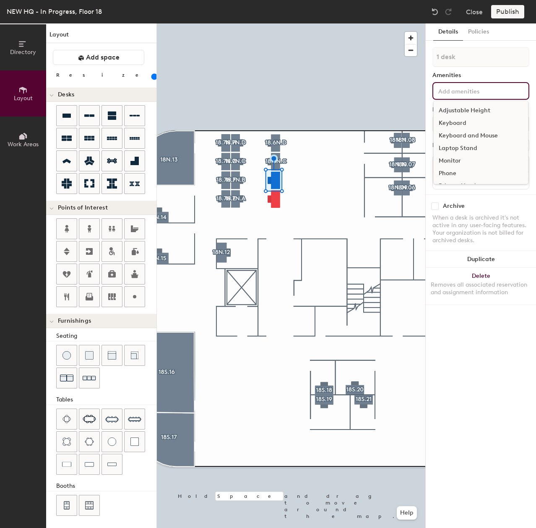
click at [486, 88] on input at bounding box center [474, 91] width 75 height 10
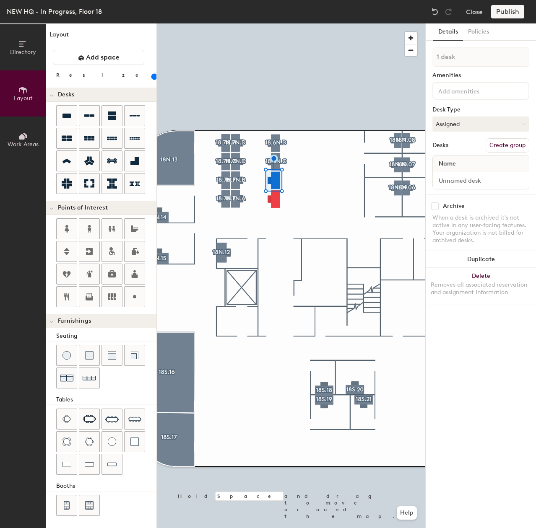
click at [457, 203] on div "Archive" at bounding box center [454, 206] width 22 height 7
click at [491, 147] on button "Create group" at bounding box center [508, 145] width 44 height 14
type input "P"
type input "18.6N.B"
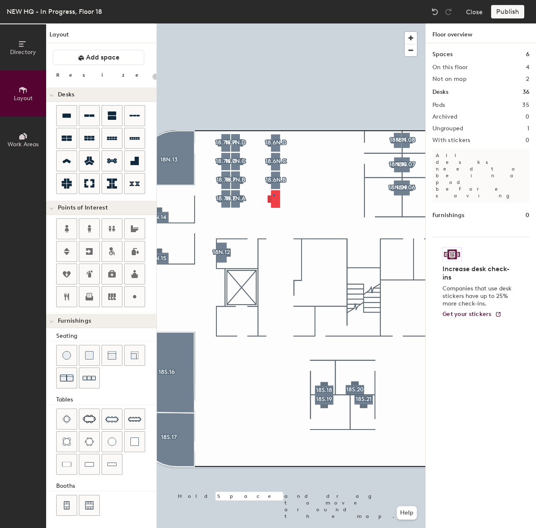
click at [273, 23] on div at bounding box center [291, 23] width 268 height 0
type input "140"
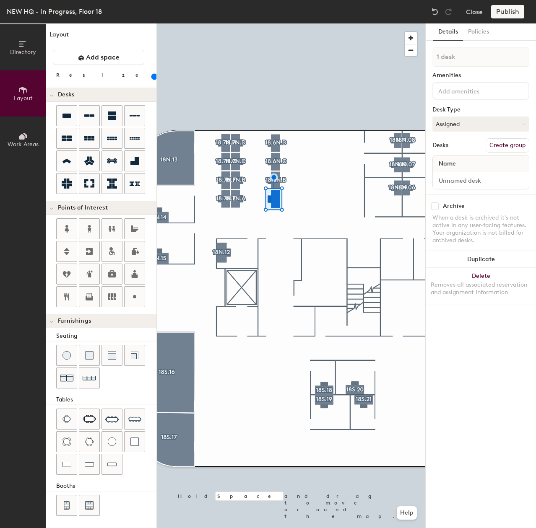
click at [506, 140] on button "Create group" at bounding box center [508, 145] width 44 height 14
type input "P"
type input "18.6N.A"
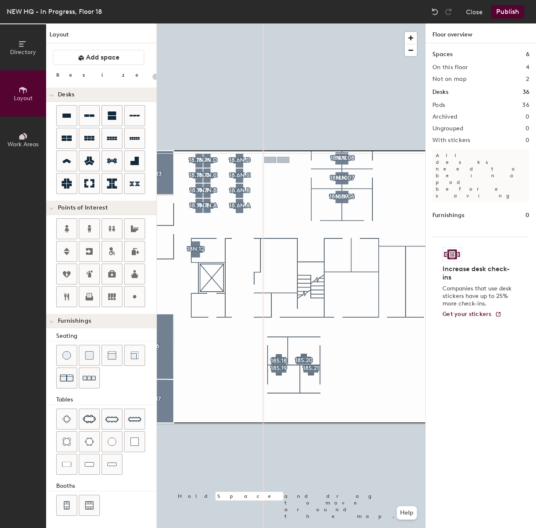
click at [277, 160] on div "Directory Layout Work Areas Layout Add space Resize Desks Points of Interest Fu…" at bounding box center [268, 275] width 536 height 505
type input "120"
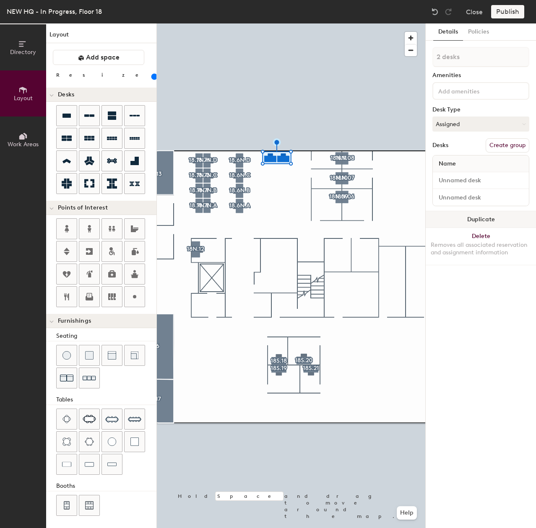
click at [474, 216] on button "Duplicate" at bounding box center [481, 219] width 110 height 17
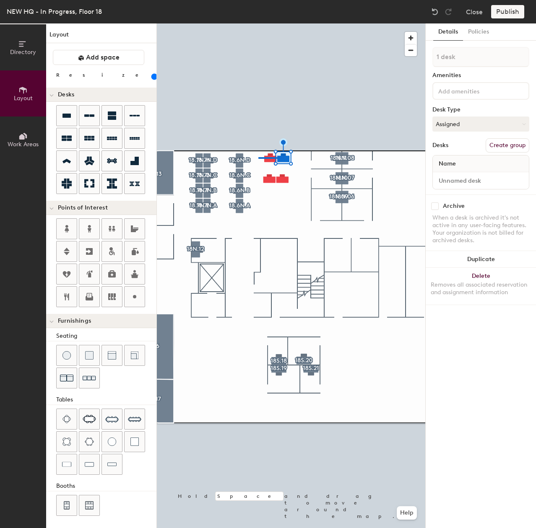
type input "2 desks"
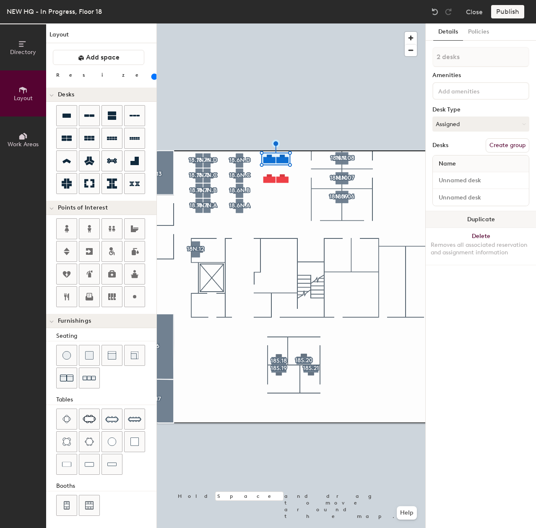
click at [454, 215] on button "Duplicate" at bounding box center [481, 219] width 110 height 17
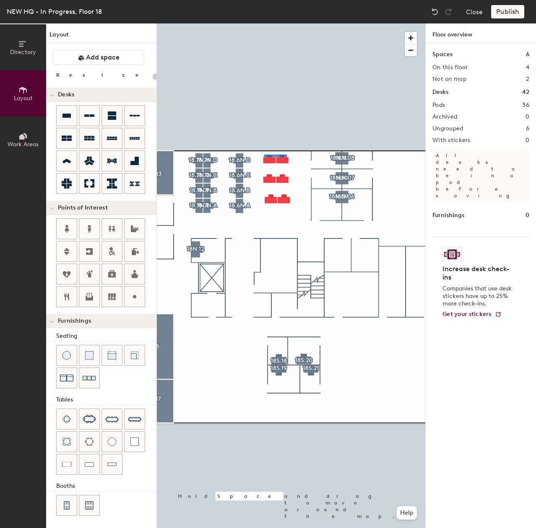
type input "120"
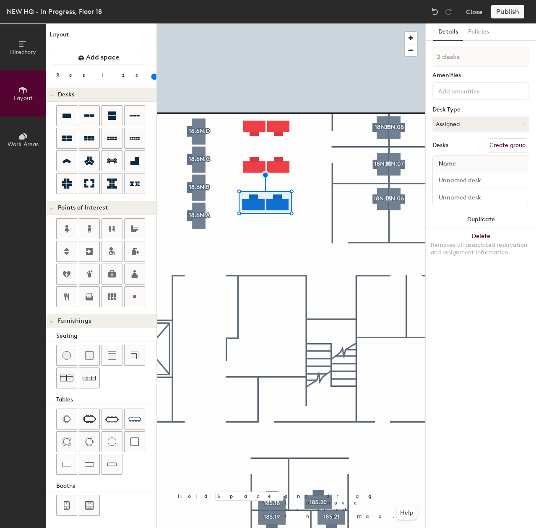
click at [276, 23] on div at bounding box center [291, 23] width 268 height 0
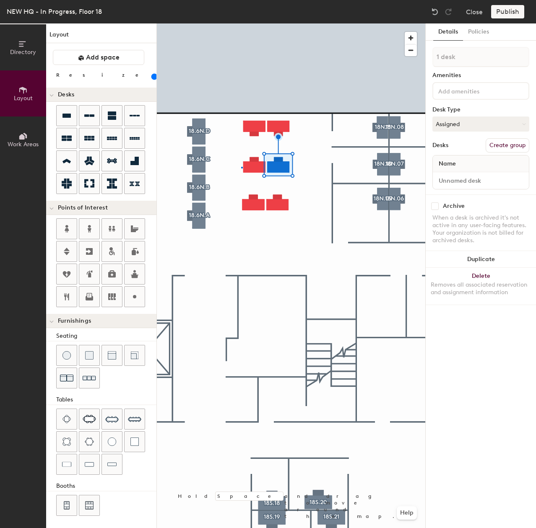
click at [309, 23] on div at bounding box center [291, 23] width 268 height 0
type input "2 desks"
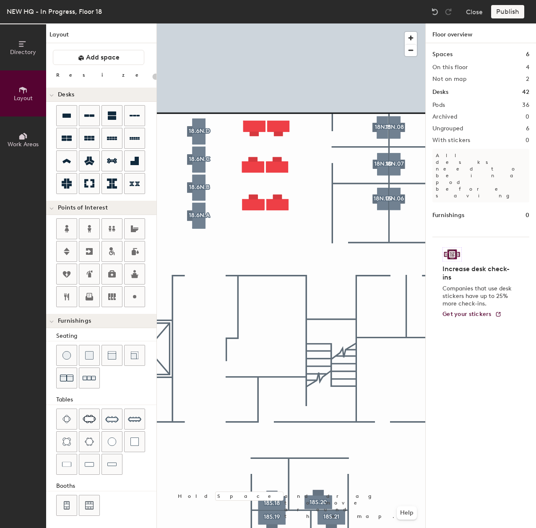
type input "120"
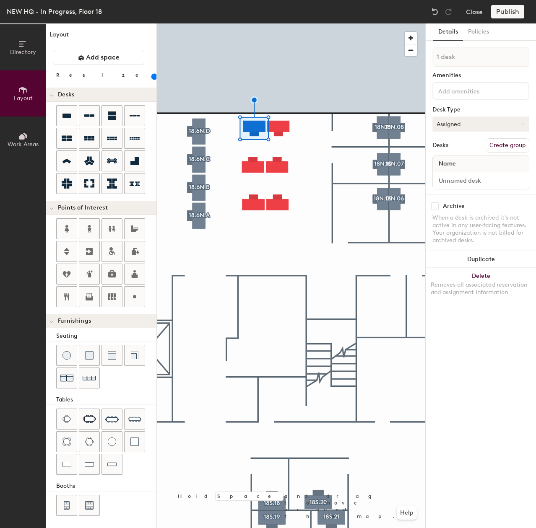
click at [493, 129] on button "Assigned" at bounding box center [480, 124] width 97 height 15
click at [468, 178] on div "Hoteled" at bounding box center [475, 175] width 84 height 13
click at [502, 145] on button "Create group" at bounding box center [508, 145] width 44 height 14
type input "P"
type input "18.5N.F"
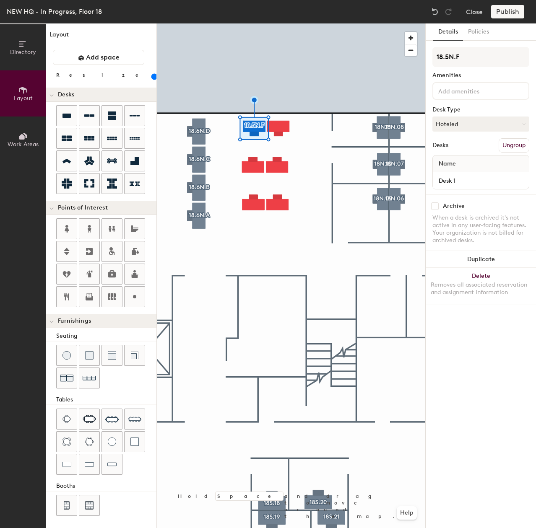
click at [283, 23] on div at bounding box center [291, 23] width 268 height 0
click at [517, 146] on button "Create group" at bounding box center [508, 145] width 44 height 14
type input "P"
type input "18.5N.C"
click at [501, 95] on input at bounding box center [474, 91] width 75 height 10
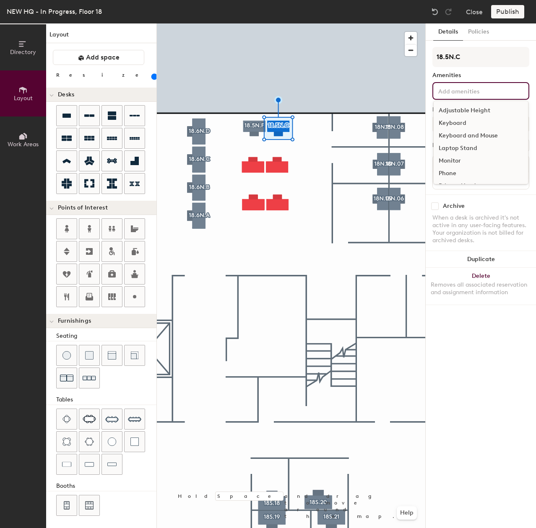
click at [474, 192] on div "18.5N.C Amenities Adjustable Height Keyboard Keyboard and Mouse Laptop Stand Mo…" at bounding box center [480, 121] width 97 height 148
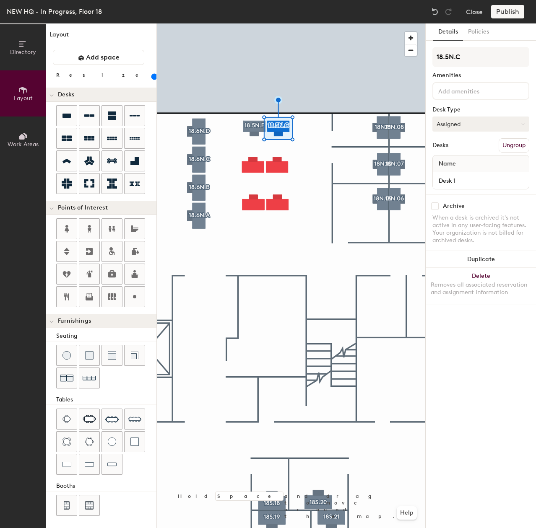
click at [461, 128] on button "Assigned" at bounding box center [480, 124] width 97 height 15
click at [462, 174] on div "Hoteled" at bounding box center [475, 175] width 84 height 13
click at [458, 127] on button "Assigned" at bounding box center [480, 124] width 97 height 15
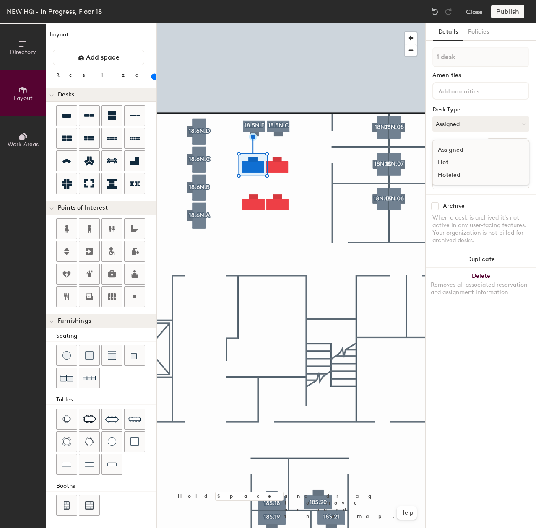
click at [449, 175] on div "Hoteled" at bounding box center [475, 175] width 84 height 13
click at [504, 149] on button "Create group" at bounding box center [508, 145] width 44 height 14
type input "P"
type input "18.5N.E"
click at [506, 71] on div "18.5N.E Amenities Desk Type Hoteled Desks Ungroup Name Desk 1" at bounding box center [480, 121] width 97 height 148
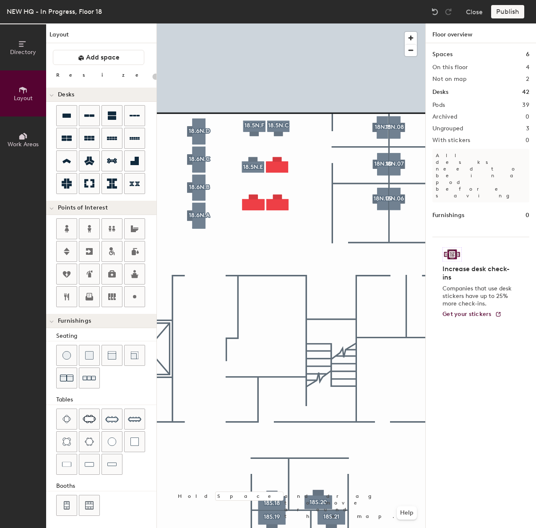
click at [281, 23] on div at bounding box center [291, 23] width 268 height 0
type input "120"
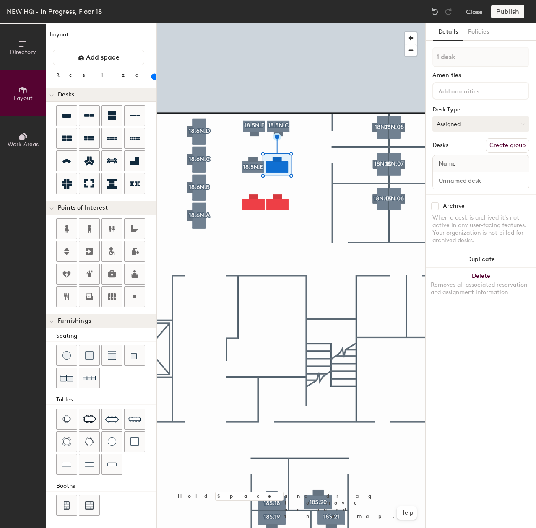
click at [478, 127] on button "Assigned" at bounding box center [480, 124] width 97 height 15
click at [453, 177] on div "Hoteled" at bounding box center [475, 175] width 84 height 13
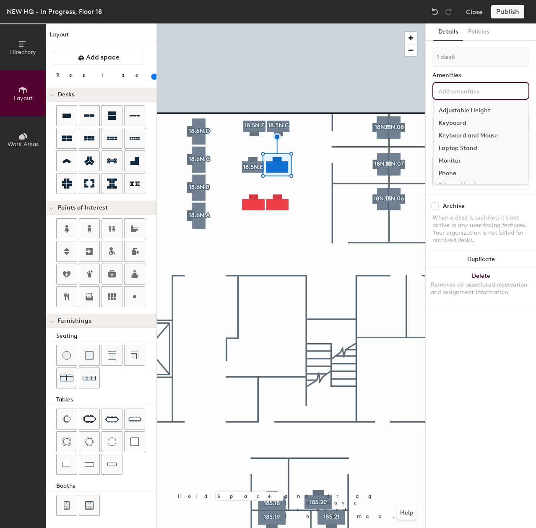
click at [450, 95] on input at bounding box center [474, 91] width 75 height 10
click at [490, 79] on div "1 desk Amenities Adjustable Height Keyboard Keyboard and Mouse Laptop Stand Mon…" at bounding box center [480, 121] width 97 height 148
click at [499, 95] on input at bounding box center [474, 91] width 75 height 10
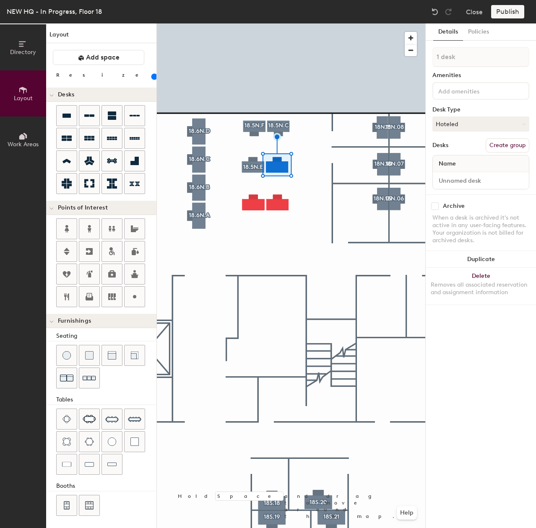
click at [478, 76] on div "Amenities" at bounding box center [480, 75] width 97 height 7
click at [490, 175] on input at bounding box center [480, 181] width 93 height 12
click at [498, 181] on input at bounding box center [480, 181] width 93 height 12
click at [508, 151] on button "Create group" at bounding box center [508, 145] width 44 height 14
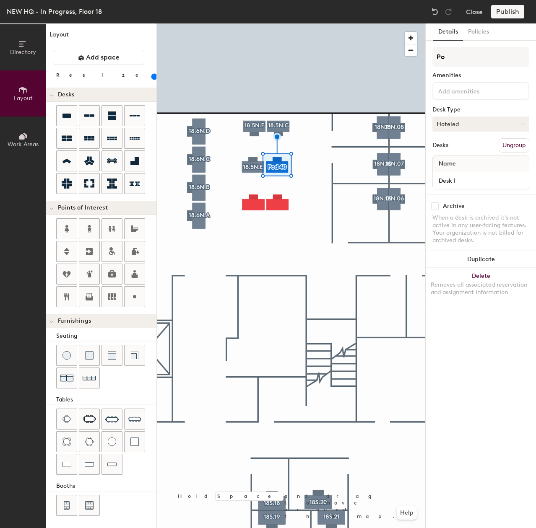
type input "P"
type input "1"
type input "18.5N.B"
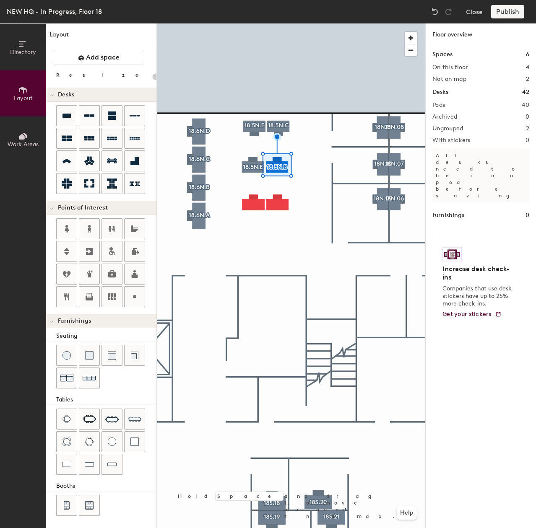
type input "120"
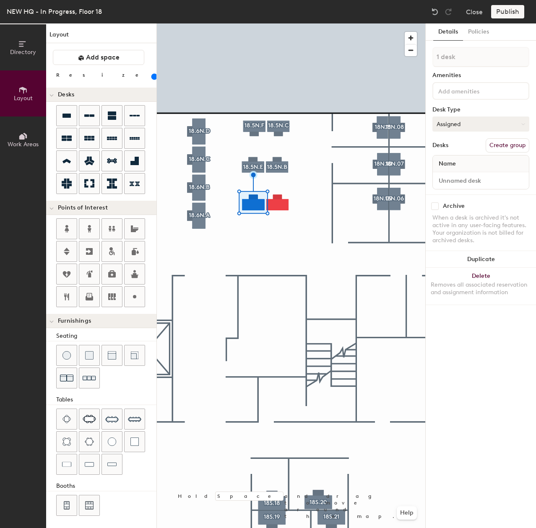
click at [479, 125] on button "Assigned" at bounding box center [480, 124] width 97 height 15
click at [468, 177] on div "Hoteled" at bounding box center [475, 175] width 84 height 13
click at [505, 148] on button "Create group" at bounding box center [508, 145] width 44 height 14
type input "P"
type input "!"
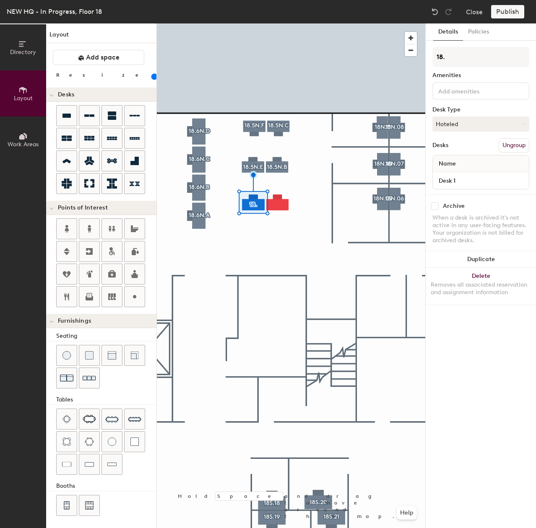
type input "18.5"
type input "18.5N.D"
click at [494, 142] on button "Create group" at bounding box center [508, 145] width 44 height 14
type input "P"
type input "18.5N.A"
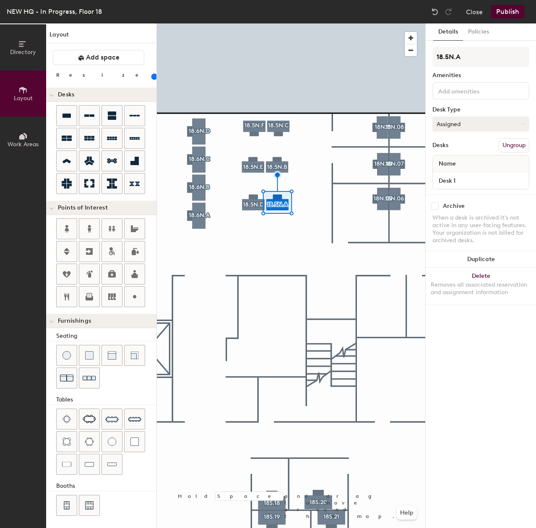
click at [484, 123] on button "Assigned" at bounding box center [480, 124] width 97 height 15
click at [473, 172] on div "Hoteled" at bounding box center [475, 175] width 84 height 13
click at [466, 95] on input at bounding box center [474, 91] width 75 height 10
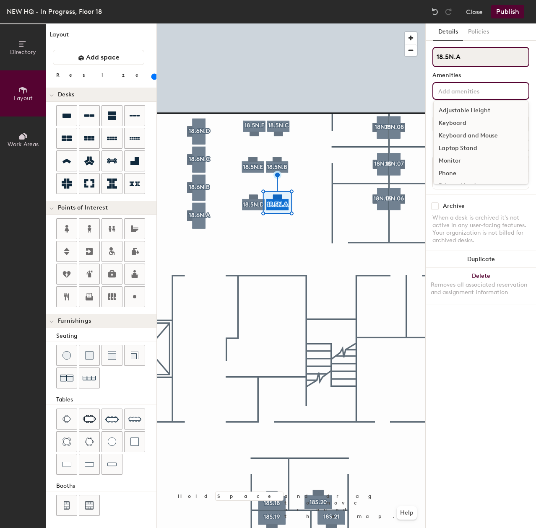
click at [486, 60] on input "18.5N.A" at bounding box center [480, 57] width 97 height 20
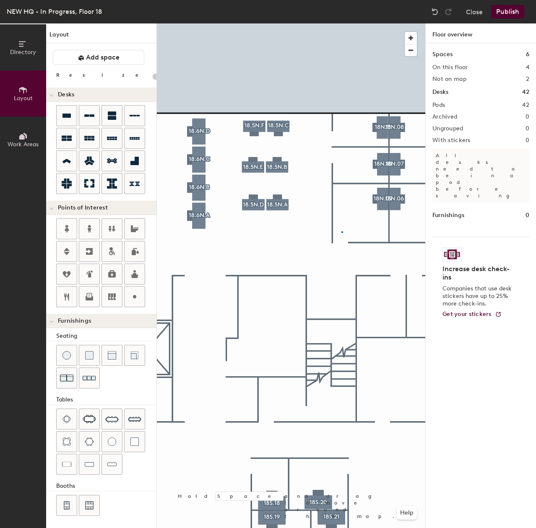
click at [340, 23] on div at bounding box center [291, 23] width 268 height 0
click at [238, 23] on div at bounding box center [291, 23] width 268 height 0
click at [511, 15] on button "Publish" at bounding box center [507, 11] width 33 height 13
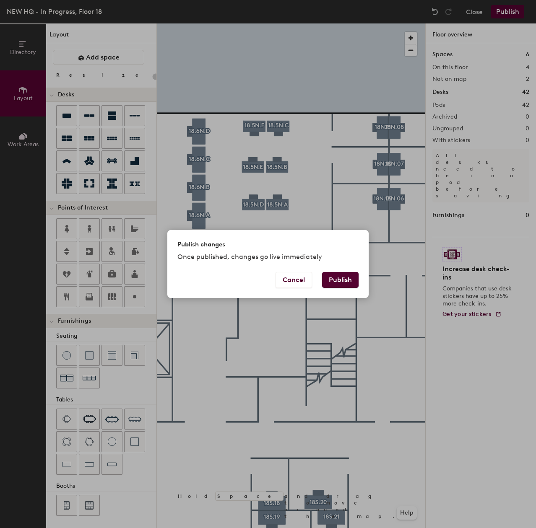
click at [338, 284] on button "Publish" at bounding box center [340, 280] width 36 height 16
type input "20"
